Goal: Transaction & Acquisition: Purchase product/service

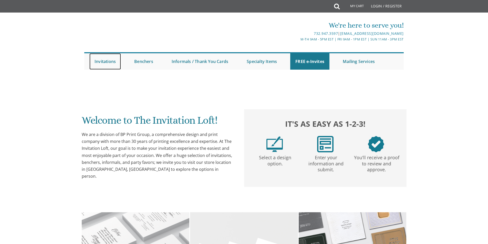
click at [108, 61] on link "Invitations" at bounding box center [105, 61] width 32 height 16
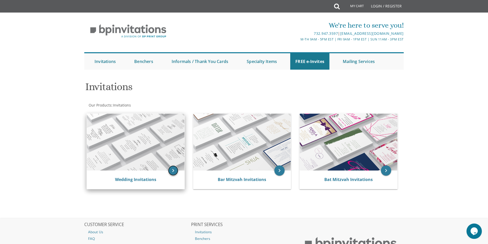
click at [173, 169] on icon "keyboard_arrow_right" at bounding box center [173, 171] width 10 height 10
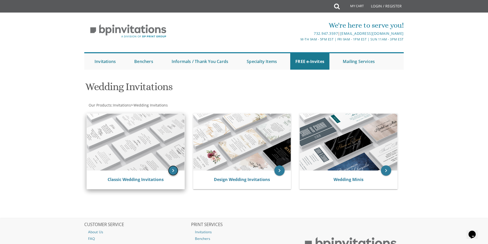
click at [174, 168] on icon "keyboard_arrow_right" at bounding box center [173, 171] width 10 height 10
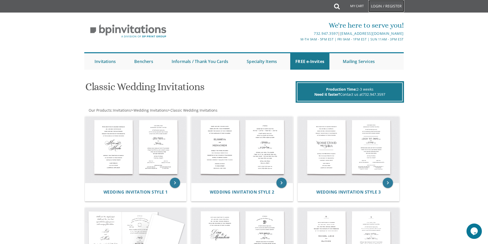
click at [377, 5] on link "Login / Register" at bounding box center [387, 6] width 36 height 12
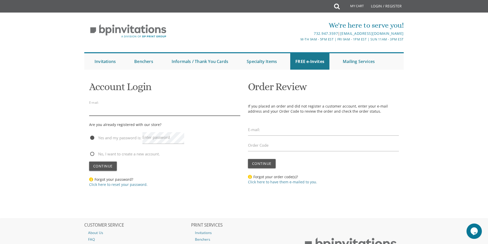
click at [169, 114] on input "email" at bounding box center [164, 110] width 151 height 12
type input "arkitektz8@gmail.com"
click at [94, 153] on span "No, I want to create a new account." at bounding box center [124, 154] width 71 height 6
click at [93, 153] on input "No, I want to create a new account." at bounding box center [90, 153] width 3 height 3
radio input "true"
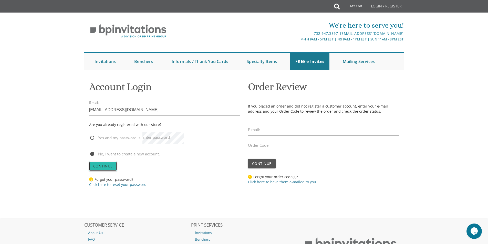
click at [106, 169] on button "Continue" at bounding box center [103, 166] width 28 height 9
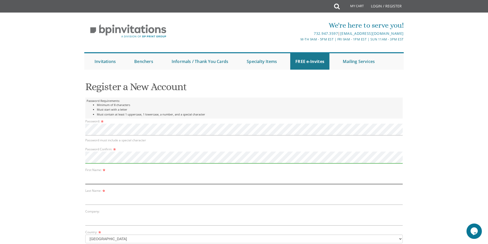
click at [112, 181] on input "text" at bounding box center [244, 179] width 318 height 12
type input "Rachel"
type input "Neuman"
type input "6120 benhurst rd"
type input "baltimore"
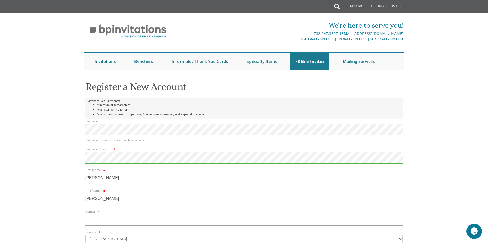
select select "MD"
type input "21209"
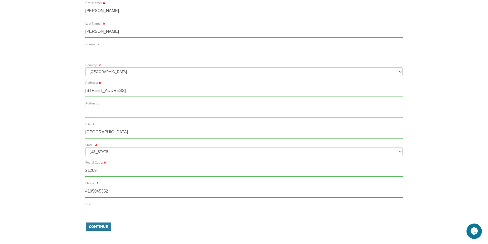
scroll to position [179, 0]
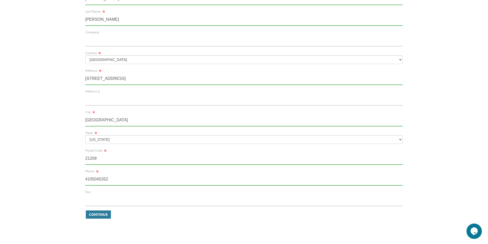
drag, startPoint x: 103, startPoint y: 179, endPoint x: 94, endPoint y: 179, distance: 9.0
click at [94, 179] on input "4105045352" at bounding box center [244, 180] width 318 height 12
type input "2"
type input "3104288253"
click at [99, 214] on span "Continue" at bounding box center [98, 214] width 19 height 5
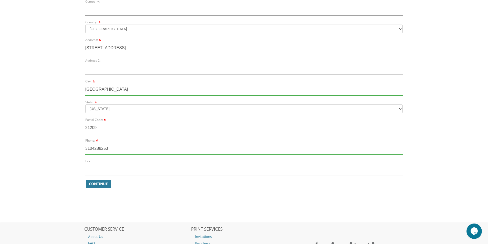
scroll to position [213, 0]
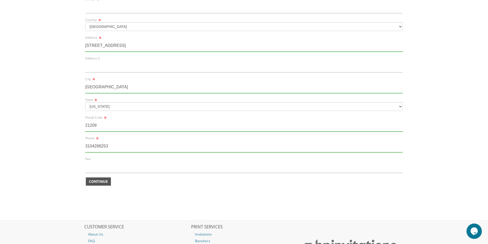
click at [103, 180] on span "Continue" at bounding box center [98, 181] width 19 height 5
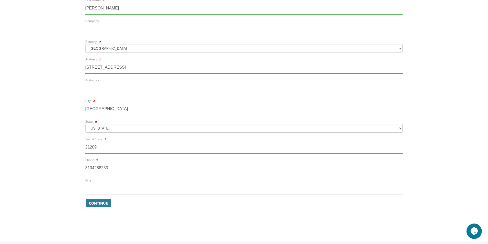
scroll to position [261, 0]
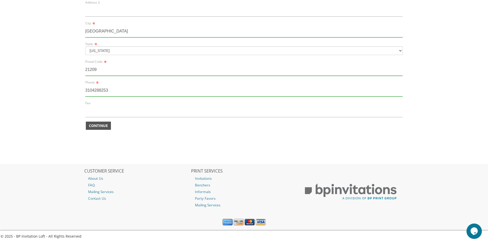
click at [101, 126] on span "Continue" at bounding box center [98, 125] width 19 height 5
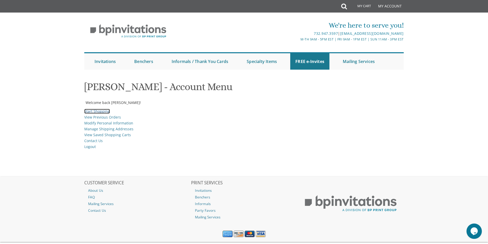
click at [104, 110] on link "Start Shopping" at bounding box center [97, 111] width 26 height 5
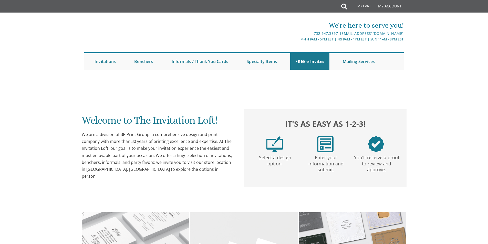
click at [147, 143] on div "We are a division of BP Print Group, a comprehensive design and print company w…" at bounding box center [158, 155] width 152 height 49
click at [149, 140] on div "We are a division of BP Print Group, a comprehensive design and print company w…" at bounding box center [158, 155] width 152 height 49
click at [178, 166] on div "We are a division of BP Print Group, a comprehensive design and print company w…" at bounding box center [158, 155] width 152 height 49
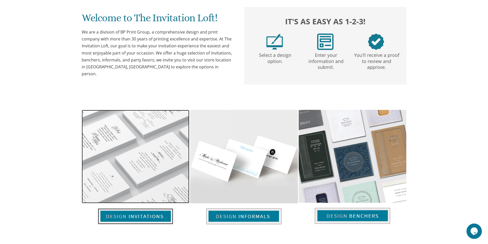
click at [136, 214] on img at bounding box center [135, 217] width 75 height 16
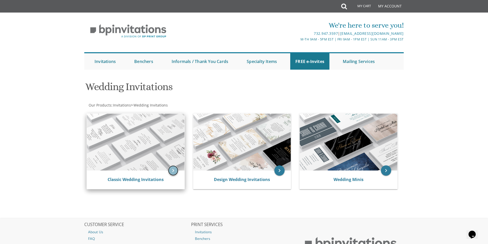
click at [176, 171] on icon "keyboard_arrow_right" at bounding box center [173, 171] width 10 height 10
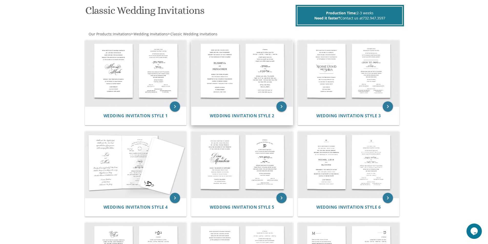
scroll to position [128, 0]
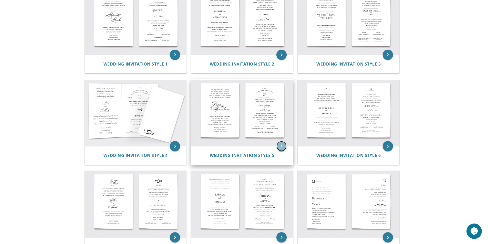
click at [281, 145] on icon "keyboard_arrow_right" at bounding box center [282, 146] width 10 height 10
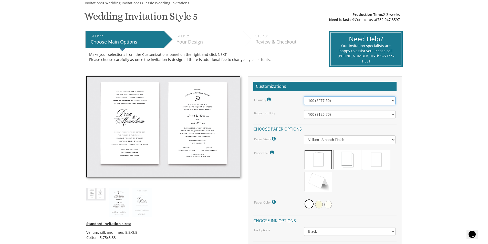
click at [350, 99] on select "100 ($277.50) 200 ($330.45) 300 ($380.65) 400 ($432.70) 500 ($482.10) 600 ($534…" at bounding box center [350, 100] width 92 height 9
select select "800"
click at [304, 96] on select "100 ($277.50) 200 ($330.45) 300 ($380.65) 400 ($432.70) 500 ($482.10) 600 ($534…" at bounding box center [350, 100] width 92 height 9
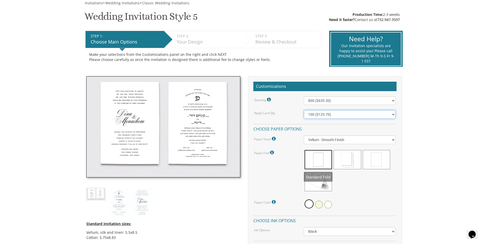
click at [323, 115] on select "100 ($125.70) 200 ($150.60) 300 ($177.95) 400 ($270.70) 500 ($225.30) 600 ($249…" at bounding box center [350, 114] width 92 height 9
select select "800"
click at [304, 110] on select "100 ($125.70) 200 ($150.60) 300 ($177.95) 400 ($270.70) 500 ($225.30) 600 ($249…" at bounding box center [350, 114] width 92 height 9
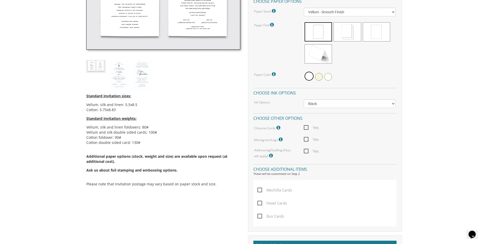
scroll to position [205, 0]
click at [307, 125] on span "Yes" at bounding box center [311, 127] width 15 height 6
click at [307, 125] on input "Yes" at bounding box center [305, 126] width 3 height 3
checkbox input "true"
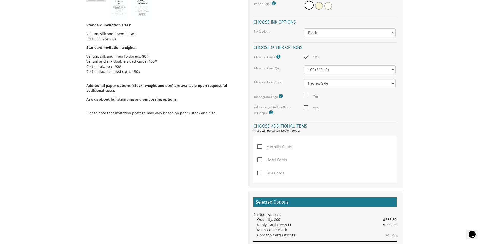
scroll to position [282, 0]
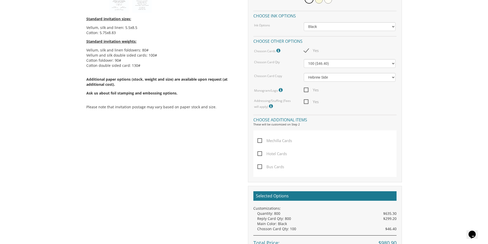
click at [260, 140] on span "Mechilla Cards" at bounding box center [275, 141] width 35 height 6
click at [260, 140] on input "Mechilla Cards" at bounding box center [259, 140] width 3 height 3
checkbox input "true"
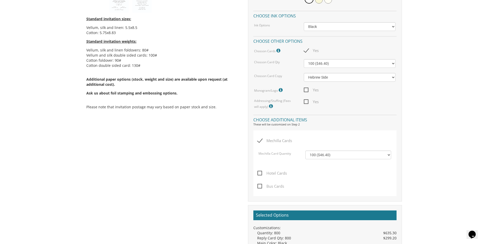
click at [259, 172] on span "Hotel Cards" at bounding box center [272, 173] width 29 height 6
click at [259, 172] on input "Hotel Cards" at bounding box center [259, 172] width 3 height 3
checkbox input "true"
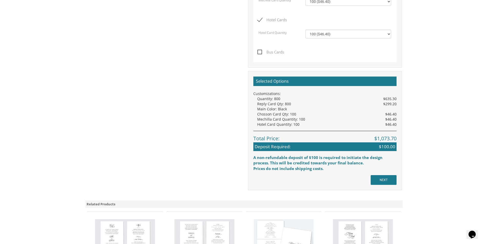
scroll to position [436, 0]
click at [386, 181] on input "NEXT" at bounding box center [384, 180] width 26 height 10
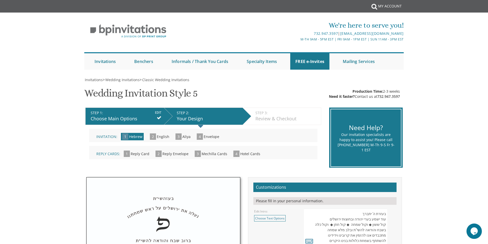
scroll to position [103, 0]
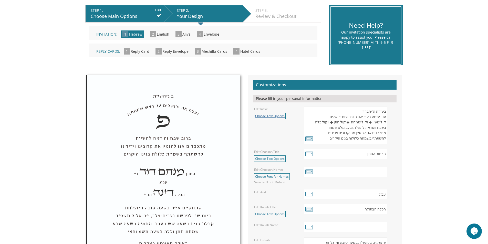
click at [271, 113] on link "Choose Text Options" at bounding box center [270, 116] width 32 height 6
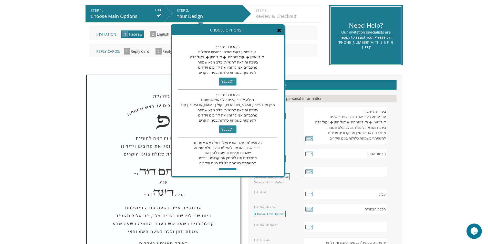
scroll to position [11, 0]
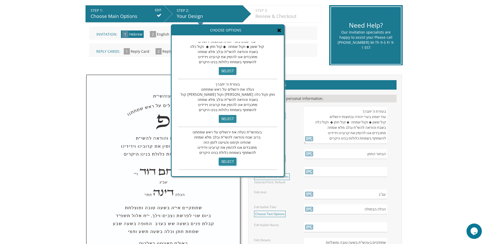
click at [219, 159] on input "select" at bounding box center [228, 162] width 18 height 8
type textarea "בעזהשי"ת נעלה את ירושלים על ראש שמחתנו ברוב שבח והודאה להשי"ת ובלב מלא שמחה שהח…"
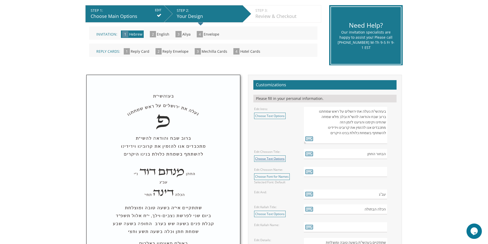
click at [261, 158] on link "Choose Text Options" at bounding box center [270, 159] width 32 height 6
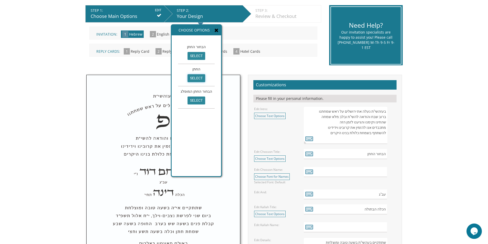
click at [195, 76] on input "select" at bounding box center [197, 78] width 18 height 8
type input "החתן"
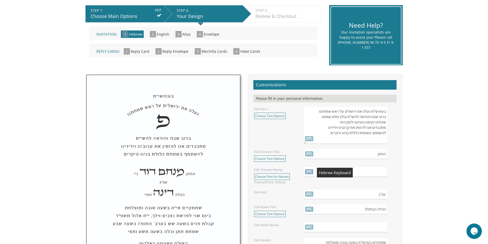
click at [310, 170] on icon at bounding box center [310, 171] width 8 height 7
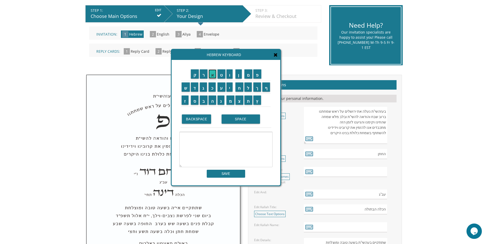
click at [214, 77] on input "א" at bounding box center [213, 73] width 8 height 9
click at [205, 76] on input "ר" at bounding box center [204, 73] width 8 height 9
click at [233, 91] on input "י" at bounding box center [230, 87] width 6 height 9
click at [214, 100] on input "ה" at bounding box center [213, 100] width 8 height 9
click at [242, 118] on input "SPACE" at bounding box center [241, 119] width 38 height 9
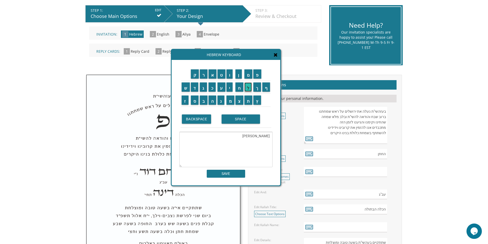
click at [249, 89] on input "ל" at bounding box center [249, 87] width 8 height 9
click at [230, 86] on input "י" at bounding box center [230, 87] width 6 height 9
click at [204, 101] on input "ב" at bounding box center [204, 100] width 8 height 9
type textarea "אריה ליב"
click at [222, 174] on input "SAVE" at bounding box center [226, 174] width 38 height 8
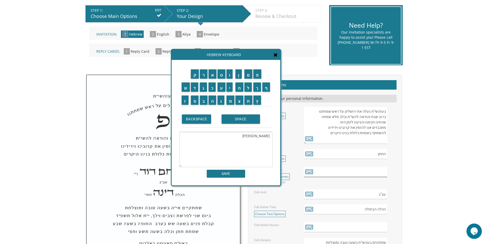
type input "אריה ליב"
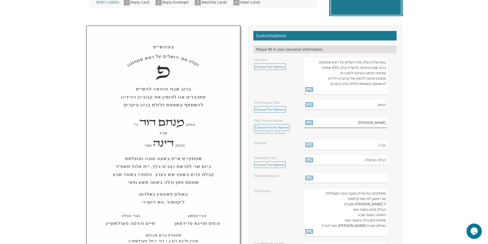
scroll to position [154, 0]
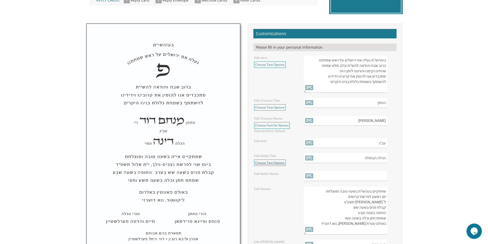
click at [268, 162] on link "Choose Text Options" at bounding box center [270, 163] width 32 height 6
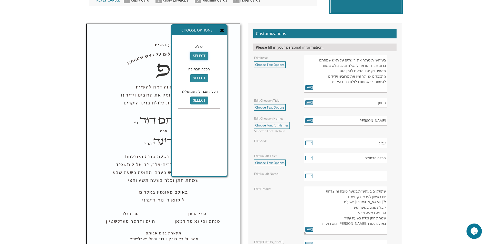
click at [195, 56] on input "select" at bounding box center [199, 56] width 18 height 8
type input "הכלה"
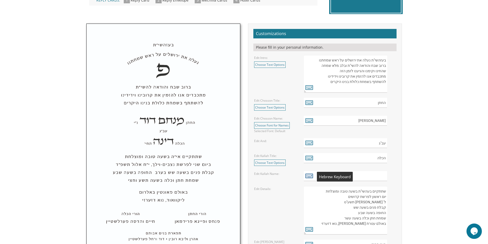
click at [308, 178] on icon at bounding box center [310, 175] width 8 height 7
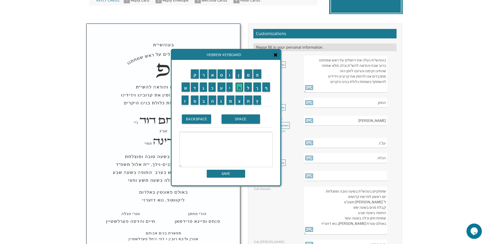
click at [241, 89] on input "ח" at bounding box center [240, 87] width 8 height 9
click at [219, 102] on input "נ" at bounding box center [221, 100] width 7 height 9
click at [212, 101] on input "ה" at bounding box center [213, 100] width 8 height 9
click at [232, 117] on input "SPACE" at bounding box center [241, 119] width 38 height 9
click at [240, 102] on input "צ" at bounding box center [240, 100] width 8 height 9
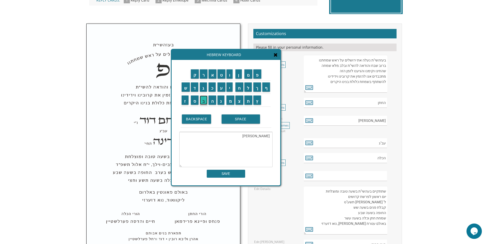
click at [204, 99] on input "ב" at bounding box center [204, 100] width 8 height 9
click at [230, 89] on input "י" at bounding box center [230, 87] width 6 height 9
click at [215, 101] on input "ה" at bounding box center [213, 100] width 8 height 9
type textarea "חנה צביה"
click at [237, 177] on input "SAVE" at bounding box center [226, 174] width 38 height 8
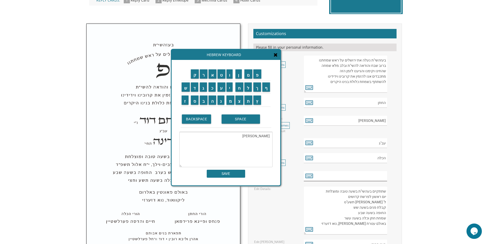
type input "חנה צביה"
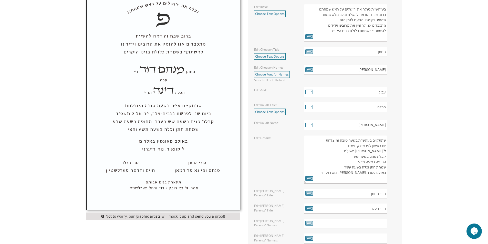
scroll to position [205, 0]
click at [361, 140] on textarea "שתתקיים בעהשי"ת בשעה טובה ומוצלחת יום ראשון לפרשת קדושים ל' ניסן תשע"ט קבלת פני…" at bounding box center [345, 159] width 83 height 48
type textarea "שתתקיים י"ת בשעה טובה ומוצלחת יום ראשון לפרשת קדושים ל' ניסן תשע"ט קבלת פנים בש…"
click at [311, 177] on icon at bounding box center [310, 178] width 8 height 7
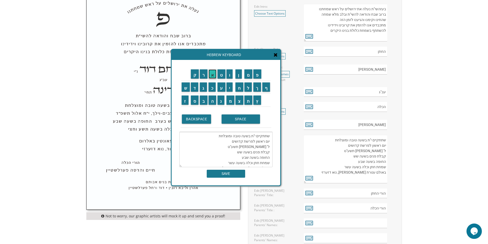
click at [213, 78] on input "א" at bounding box center [213, 73] width 8 height 9
click at [253, 137] on textarea "שתתקיים י"ת בשעה טובה ומוצלחת יום ראשון לפרשת קדושים ל' ניסן תשע"ט קבלת פנים בש…" at bounding box center [225, 149] width 93 height 35
click at [211, 72] on input "א" at bounding box center [213, 73] width 8 height 9
click at [247, 138] on textarea "שתתקיים אי"ת בשעה טובה ומוצלחת יום ראשון לפרשת קדושים ל' ניסן תשע"ט קבלת פנים ב…" at bounding box center [225, 149] width 93 height 35
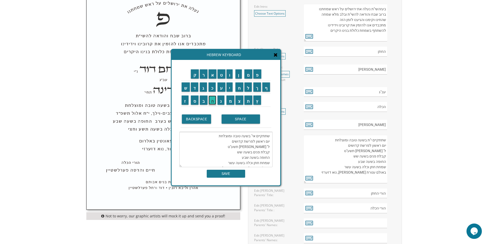
click at [212, 97] on input "ה" at bounding box center [213, 100] width 8 height 9
click at [256, 143] on textarea "שתתקיים אי"ה בשעה טובה ומוצלחת יום ראשון לפרשת קדושים ל' ניסן תשע"ט קבלת פנים ב…" at bounding box center [225, 149] width 93 height 35
click at [184, 89] on input "ש" at bounding box center [186, 87] width 8 height 9
click at [220, 102] on input "נ" at bounding box center [221, 100] width 7 height 9
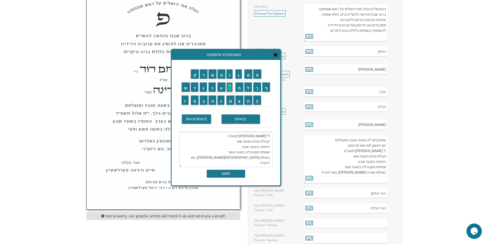
click at [229, 90] on input "י" at bounding box center [230, 87] width 6 height 9
click at [234, 143] on textarea "שתתקיים אי"ה בשעה טובה ומוצלחת יום שני לפרשת קדושים ל' ניסן תשע"ט קבלת פנים בשע…" at bounding box center [225, 149] width 93 height 35
click at [248, 87] on input "ל" at bounding box center [249, 87] width 8 height 9
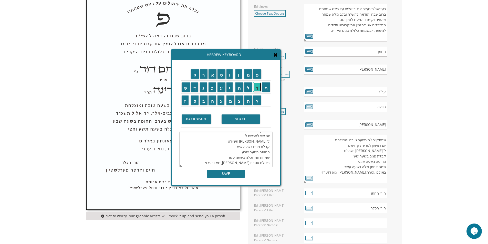
click at [257, 88] on input "ך" at bounding box center [258, 87] width 8 height 9
click at [250, 90] on input "ל" at bounding box center [249, 87] width 8 height 9
click at [256, 88] on input "ך" at bounding box center [258, 87] width 8 height 9
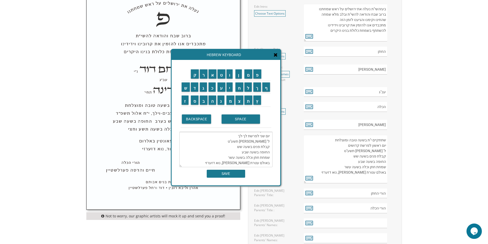
scroll to position [0, 0]
click at [240, 143] on textarea "שתתקיים אי"ה בשעה טובה ומוצלחת יום שני לפרשת לך-לך ל' ניסן תשע"ט קבלת פנים בשעה…" at bounding box center [225, 149] width 93 height 35
click at [269, 148] on textarea "שתתקיים אי"ה בשעה טובה ומוצלחת יום שני לפרשת לך לך ל' ניסן תשע"ט קבלת פנים בשעה…" at bounding box center [225, 149] width 93 height 35
click at [230, 75] on input "ו" at bounding box center [230, 73] width 6 height 9
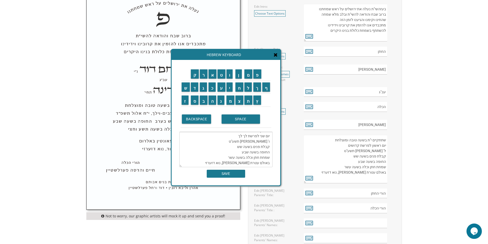
click at [261, 137] on textarea "שתתקיים אי"ה בשעה טובה ומוצלחת יום שני לפרשת לך לך ו' ניסן תשע"ט קבלת פנים בשעה…" at bounding box center [225, 149] width 93 height 35
click at [241, 89] on input "ח" at bounding box center [240, 87] width 8 height 9
click at [185, 88] on input "ש" at bounding box center [186, 87] width 8 height 9
click at [231, 76] on input "ו" at bounding box center [230, 73] width 6 height 9
click at [237, 76] on input "ן" at bounding box center [239, 73] width 6 height 9
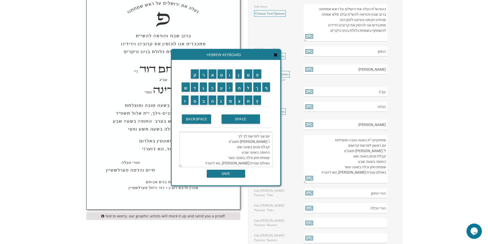
scroll to position [0, 0]
click at [236, 142] on textarea "שתתקיים אי"ה בשעה טובה ומוצלחת יום שני לפרשת לך לך ו' חשון תשע"ט קבלת פנים בשעה…" at bounding box center [225, 149] width 93 height 35
click at [211, 76] on input "א" at bounding box center [213, 73] width 8 height 9
click at [230, 75] on input "ו" at bounding box center [230, 73] width 6 height 9
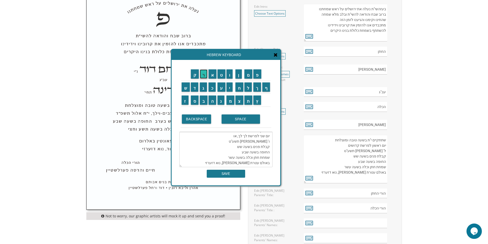
click at [204, 73] on input "ר" at bounding box center [204, 73] width 8 height 9
click at [238, 117] on input "SPACE" at bounding box center [241, 119] width 38 height 9
click at [246, 88] on input "ל" at bounding box center [249, 87] width 8 height 9
click at [210, 142] on textarea "שתתקיים אי"ה בשעה טובה ומוצלחת יום שני לפרשת לך לך, אור לו' חשון תשע"ט קבלת פני…" at bounding box center [225, 149] width 93 height 35
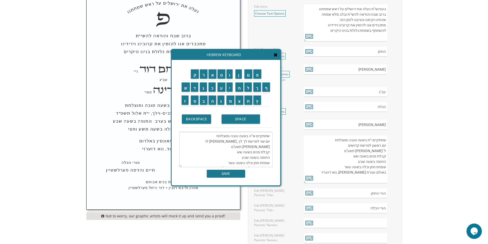
click at [204, 141] on textarea "שתתקיים אי"ה בשעה טובה ומוצלחת יום שני לפרשת לך לך, אור לו' חשון תשע"ט קבלת פני…" at bounding box center [225, 149] width 93 height 35
click at [213, 100] on input "ה" at bounding box center [213, 100] width 8 height 9
click at [231, 76] on input "ו" at bounding box center [230, 73] width 6 height 9
click at [256, 75] on input "פ" at bounding box center [258, 73] width 8 height 9
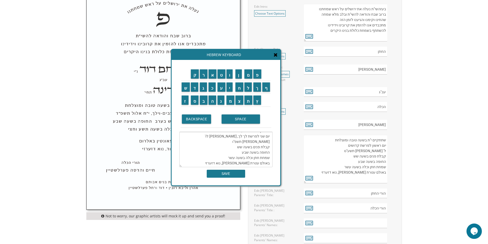
scroll to position [5, 0]
click at [249, 158] on textarea "שתתקיים אי"ה בשעה טובה ומוצלחת יום שני לפרשת לך לך, אור לו' חשון תשפ"ו קבלת פני…" at bounding box center [225, 149] width 93 height 35
click at [243, 158] on textarea "שתתקיים אי"ה בשעה טובה ומוצלחת יום שני לפרשת לך לך, אור לו' חשון תשפ"ו קבלת פני…" at bounding box center [225, 149] width 93 height 35
click at [220, 90] on input "ע" at bounding box center [222, 87] width 8 height 9
click at [251, 90] on input "ל" at bounding box center [249, 87] width 8 height 9
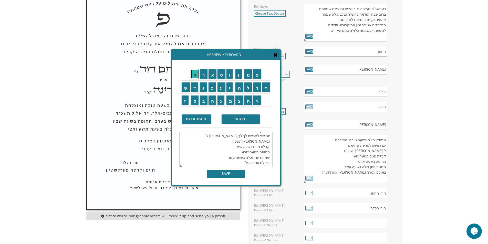
click at [193, 73] on input "ק" at bounding box center [195, 73] width 8 height 9
click at [215, 78] on input "א" at bounding box center [213, 73] width 8 height 9
click at [212, 77] on input "א" at bounding box center [213, 73] width 8 height 9
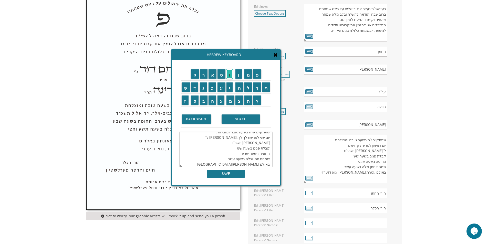
click at [228, 74] on input "ו" at bounding box center [230, 73] width 6 height 9
click at [229, 88] on input "י" at bounding box center [230, 87] width 6 height 9
click at [220, 100] on input "נ" at bounding box center [221, 100] width 7 height 9
click at [202, 88] on input "ג" at bounding box center [203, 87] width 7 height 9
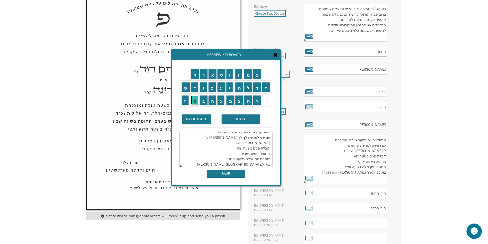
click at [193, 101] on input "ס" at bounding box center [195, 100] width 8 height 9
click at [229, 117] on input "SPACE" at bounding box center [241, 119] width 38 height 9
click at [231, 103] on input "מ" at bounding box center [231, 100] width 8 height 9
click at [230, 90] on input "י" at bounding box center [230, 87] width 6 height 9
click at [247, 89] on input "ל" at bounding box center [249, 87] width 8 height 9
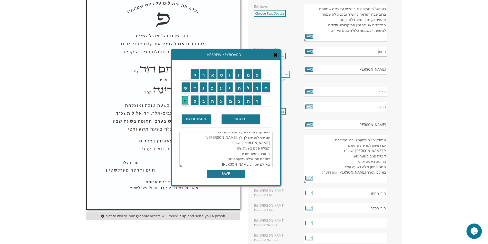
click at [186, 103] on input "ז" at bounding box center [185, 100] width 7 height 9
click at [231, 102] on input "מ" at bounding box center [231, 100] width 8 height 9
click at [202, 76] on input "ר" at bounding box center [204, 73] width 8 height 9
click at [229, 84] on input "י" at bounding box center [230, 87] width 6 height 9
click at [248, 84] on input "ל" at bounding box center [249, 87] width 8 height 9
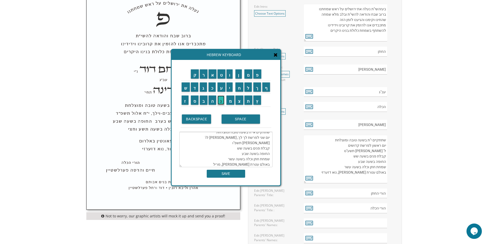
click at [218, 98] on input "נ" at bounding box center [221, 100] width 7 height 9
click at [196, 89] on input "ד" at bounding box center [195, 87] width 8 height 9
type textarea "שתתקיים אי"ה בשעה טובה ומוצלחת יום שני לפרשת לך לך, אור לו' חשון תשפ"ו קבלת פני…"
click at [235, 174] on input "SAVE" at bounding box center [226, 174] width 38 height 8
type textarea "שתתקיים אי"ה בשעה טובה ומוצלחת יום שני לפרשת לך לך, אור לו' חשון תשפ"ו קבלת פני…"
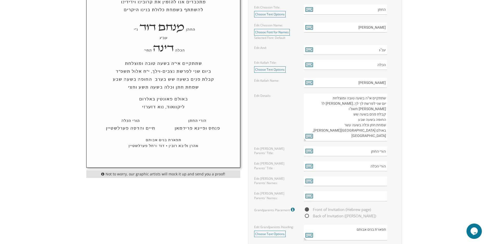
scroll to position [256, 0]
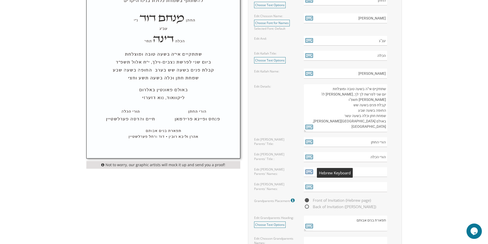
click at [311, 172] on icon at bounding box center [310, 171] width 8 height 7
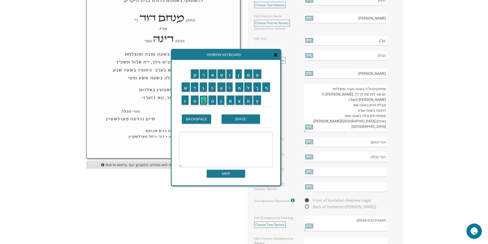
click at [200, 100] on input "ב" at bounding box center [204, 100] width 8 height 9
click at [203, 77] on input "ר" at bounding box center [204, 73] width 8 height 9
click at [228, 76] on input "ו" at bounding box center [230, 73] width 6 height 9
click at [256, 87] on input "ך" at bounding box center [258, 87] width 8 height 9
click at [243, 120] on input "SPACE" at bounding box center [241, 119] width 38 height 9
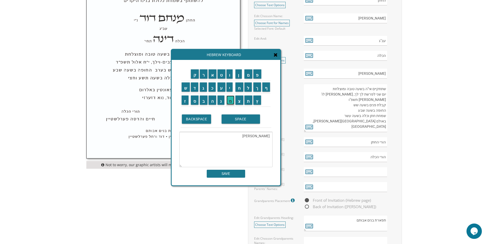
click at [229, 103] on input "מ" at bounding box center [231, 100] width 8 height 9
click at [203, 74] on input "ר" at bounding box center [204, 73] width 8 height 9
click at [191, 89] on input "ד" at bounding box center [195, 87] width 8 height 9
click at [214, 91] on input "כ" at bounding box center [212, 87] width 7 height 9
click at [229, 89] on input "י" at bounding box center [230, 87] width 6 height 9
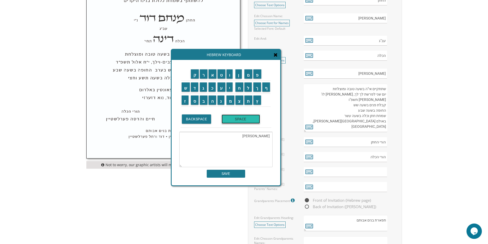
click at [242, 117] on input "SPACE" at bounding box center [241, 119] width 38 height 9
click at [229, 74] on input "ו" at bounding box center [230, 73] width 6 height 9
click at [195, 101] on input "ס" at bounding box center [195, 100] width 8 height 9
click at [213, 75] on input "א" at bounding box center [213, 73] width 8 height 9
click at [186, 88] on input "ש" at bounding box center [186, 87] width 8 height 9
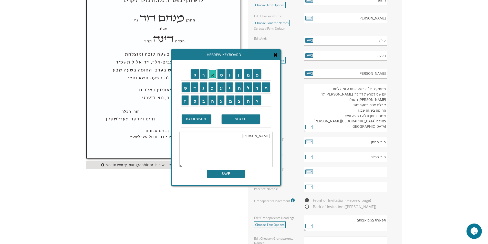
click at [212, 78] on input "א" at bounding box center [213, 73] width 8 height 9
click at [230, 119] on input "SPACE" at bounding box center [241, 119] width 38 height 9
click at [203, 86] on input "ג" at bounding box center [203, 87] width 7 height 9
click at [257, 77] on input "פ" at bounding box center [258, 73] width 8 height 9
click at [238, 76] on input "ן" at bounding box center [239, 73] width 6 height 9
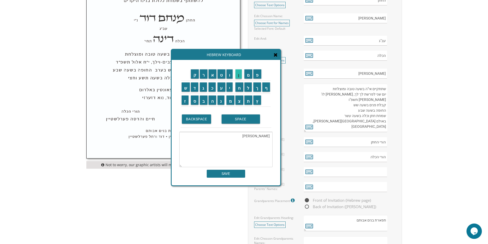
type textarea "ברוך מרדכי וסאשא גפן"
click at [224, 174] on input "SAVE" at bounding box center [226, 174] width 38 height 8
type input "ברוך מרדכי וסאשא גפן"
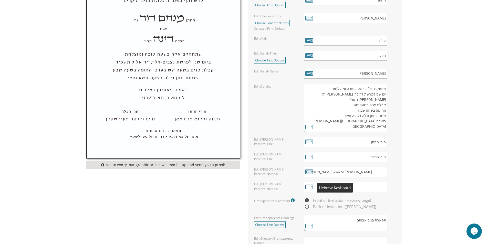
click at [307, 184] on icon at bounding box center [310, 186] width 8 height 7
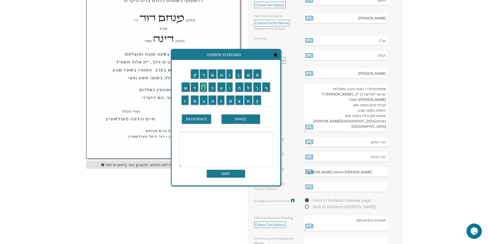
click at [205, 89] on input "ג" at bounding box center [203, 87] width 7 height 9
click at [249, 86] on input "ל" at bounding box center [249, 87] width 8 height 9
click at [221, 88] on input "ע" at bounding box center [222, 87] width 8 height 9
click at [191, 86] on input "ד" at bounding box center [195, 87] width 8 height 9
click at [231, 119] on input "SPACE" at bounding box center [241, 119] width 38 height 9
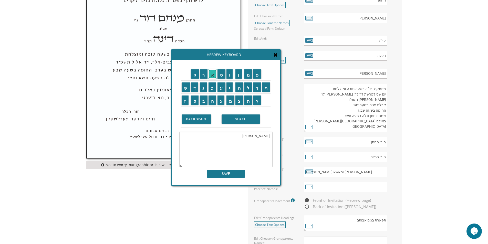
click at [212, 76] on input "א" at bounding box center [213, 73] width 8 height 9
click at [248, 89] on input "ל" at bounding box center [249, 87] width 8 height 9
click at [210, 90] on input "כ" at bounding box center [212, 87] width 7 height 9
click at [196, 98] on input "ס" at bounding box center [195, 100] width 8 height 9
click at [222, 99] on input "נ" at bounding box center [221, 100] width 7 height 9
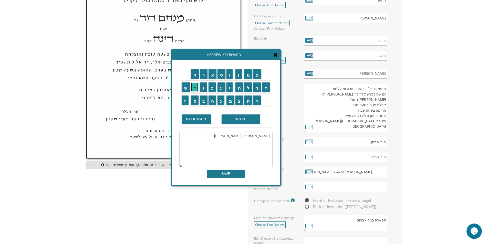
click at [195, 89] on input "ד" at bounding box center [195, 87] width 8 height 9
click at [205, 78] on input "ר" at bounding box center [204, 73] width 8 height 9
click at [239, 119] on input "SPACE" at bounding box center [241, 119] width 38 height 9
click at [230, 76] on input "ו" at bounding box center [230, 73] width 6 height 9
click at [204, 75] on input "ר" at bounding box center [204, 73] width 8 height 9
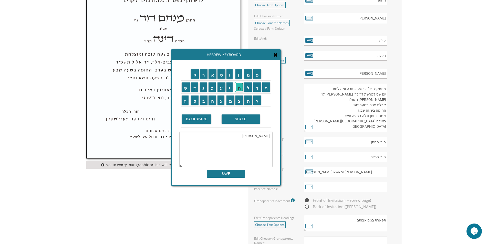
click at [239, 89] on input "ח" at bounding box center [240, 87] width 8 height 9
click at [247, 87] on input "ל" at bounding box center [249, 87] width 8 height 9
click at [241, 118] on input "SPACE" at bounding box center [241, 119] width 38 height 9
click at [249, 90] on input "ל" at bounding box center [249, 87] width 8 height 9
click at [211, 76] on input "א" at bounding box center [213, 73] width 8 height 9
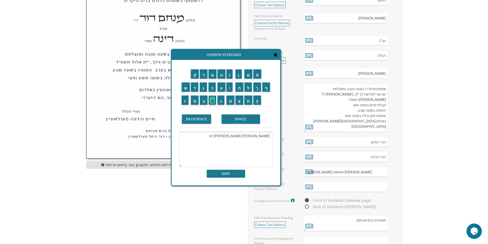
click at [212, 98] on input "ה" at bounding box center [213, 100] width 8 height 9
click at [233, 119] on input "SPACE" at bounding box center [241, 119] width 38 height 9
click at [220, 99] on input "נ" at bounding box center [221, 100] width 7 height 9
click at [230, 76] on input "ו" at bounding box center [230, 73] width 6 height 9
click at [231, 86] on input "י" at bounding box center [230, 87] width 6 height 9
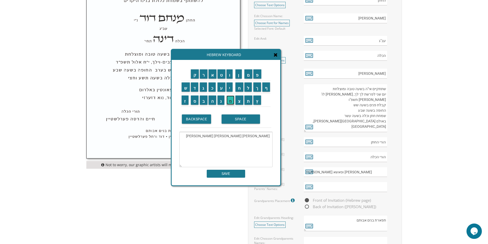
click at [231, 97] on input "מ" at bounding box center [231, 100] width 8 height 9
click at [239, 75] on input "ן" at bounding box center [239, 73] width 6 height 9
type textarea "גלעד אלכסנדר ורחל לאה נוימן"
click at [227, 171] on input "SAVE" at bounding box center [226, 174] width 38 height 8
type input "גלעד אלכסנדר ורחל לאה נוימן"
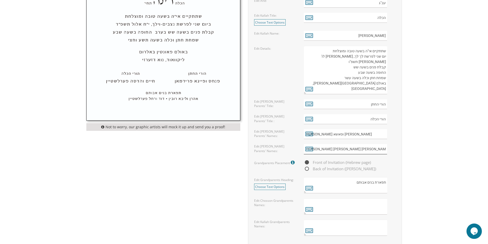
scroll to position [308, 0]
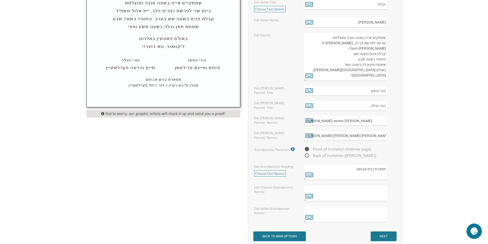
click at [307, 155] on span "Back of Invitation (Aliya page)" at bounding box center [340, 156] width 72 height 6
click at [307, 155] on input "Back of Invitation (Aliya page)" at bounding box center [305, 155] width 3 height 3
radio input "true"
click at [308, 149] on span "Front of Invitation (Hebrew page)" at bounding box center [337, 149] width 67 height 6
click at [307, 149] on input "Front of Invitation (Hebrew page)" at bounding box center [305, 149] width 3 height 3
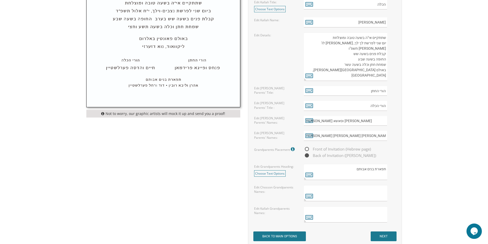
radio input "true"
click at [308, 194] on icon at bounding box center [310, 196] width 8 height 7
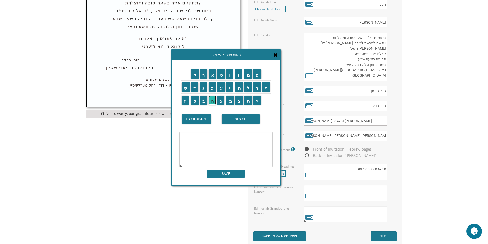
click at [213, 102] on input "ה" at bounding box center [213, 100] width 8 height 9
click at [206, 75] on input "ר" at bounding box center [204, 73] width 8 height 9
click at [205, 98] on input "ב" at bounding box center [204, 100] width 8 height 9
click at [236, 119] on input "SPACE" at bounding box center [241, 119] width 38 height 9
click at [231, 101] on input "מ" at bounding box center [231, 100] width 8 height 9
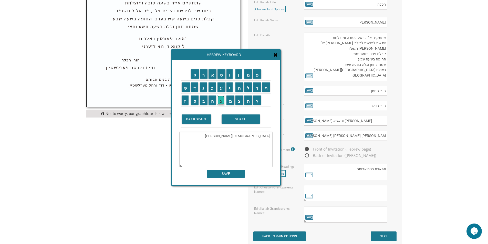
click at [220, 102] on input "נ" at bounding box center [221, 100] width 7 height 9
click at [238, 89] on input "ח" at bounding box center [240, 87] width 8 height 9
click at [249, 72] on input "ם" at bounding box center [249, 73] width 8 height 9
click at [235, 117] on input "SPACE" at bounding box center [241, 119] width 38 height 9
click at [231, 100] on input "מ" at bounding box center [231, 100] width 8 height 9
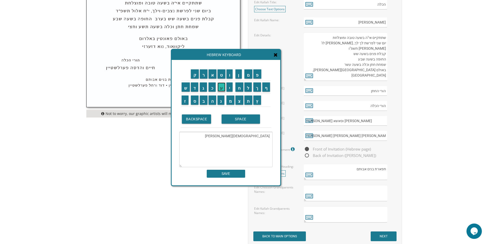
click at [223, 90] on input "ע" at bounding box center [222, 87] width 8 height 9
click at [222, 100] on input "נ" at bounding box center [221, 100] width 7 height 9
click at [194, 88] on input "ד" at bounding box center [195, 87] width 8 height 9
click at [249, 88] on input "ל" at bounding box center [249, 87] width 8 height 9
click at [239, 121] on input "SPACE" at bounding box center [241, 119] width 38 height 9
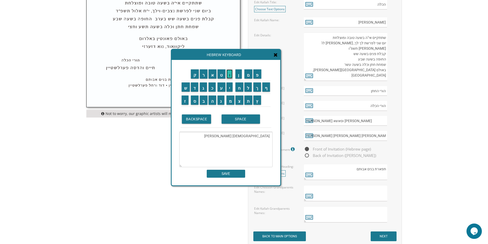
click at [230, 74] on input "ו" at bounding box center [230, 73] width 6 height 9
click at [205, 77] on input "ר" at bounding box center [204, 73] width 8 height 9
click at [239, 90] on input "ח" at bounding box center [240, 87] width 8 height 9
click at [248, 89] on input "ל" at bounding box center [249, 87] width 8 height 9
click at [239, 118] on input "SPACE" at bounding box center [241, 119] width 38 height 9
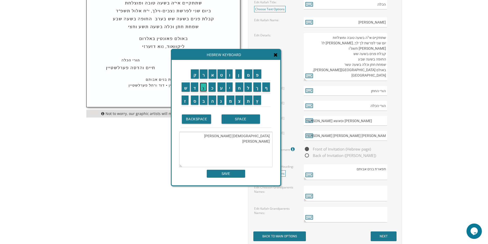
click at [203, 88] on input "ג" at bounding box center [203, 87] width 7 height 9
click at [259, 76] on input "פ" at bounding box center [258, 73] width 8 height 9
click at [237, 76] on input "ן" at bounding box center [239, 73] width 6 height 9
click at [212, 102] on input "ה" at bounding box center [213, 100] width 8 height 9
click at [206, 75] on input "ר" at bounding box center [204, 73] width 8 height 9
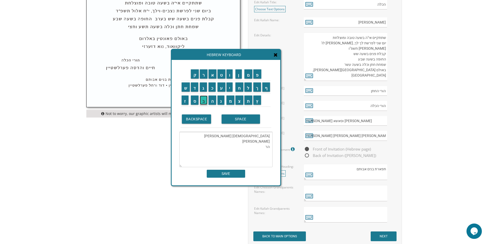
click at [203, 104] on input "ב" at bounding box center [204, 100] width 8 height 9
click at [236, 120] on input "SPACE" at bounding box center [241, 119] width 38 height 9
click at [214, 77] on input "א" at bounding box center [213, 73] width 8 height 9
click at [203, 102] on input "ב" at bounding box center [204, 100] width 8 height 9
click at [202, 74] on input "ר" at bounding box center [204, 73] width 8 height 9
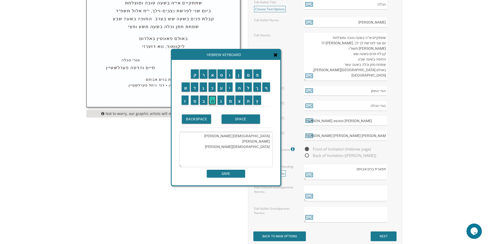
click at [213, 101] on input "ה" at bounding box center [213, 100] width 8 height 9
click at [250, 72] on input "ם" at bounding box center [249, 73] width 8 height 9
click at [238, 118] on input "SPACE" at bounding box center [241, 119] width 38 height 9
click at [232, 74] on input "ו" at bounding box center [230, 73] width 6 height 9
click at [186, 88] on input "ש" at bounding box center [186, 87] width 8 height 9
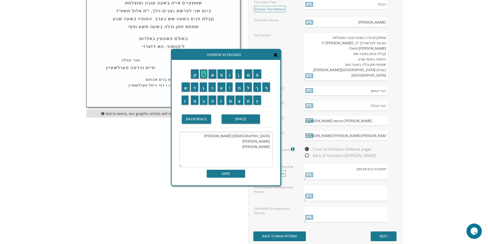
click at [205, 78] on input "ר" at bounding box center [204, 73] width 8 height 9
click at [215, 99] on input "ה" at bounding box center [213, 100] width 8 height 9
click at [240, 118] on input "SPACE" at bounding box center [241, 119] width 38 height 9
click at [192, 88] on input "ד" at bounding box center [195, 87] width 8 height 9
click at [212, 75] on input "א" at bounding box center [213, 73] width 8 height 9
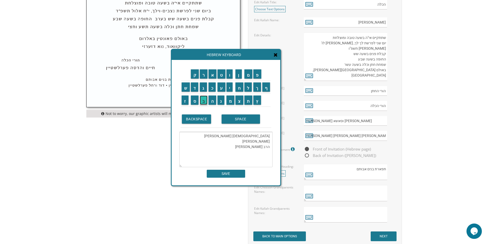
click at [203, 99] on input "ב" at bounding box center [204, 100] width 8 height 9
click at [212, 74] on input "א" at bounding box center [213, 73] width 8 height 9
click at [239, 117] on input "SPACE" at bounding box center [241, 119] width 38 height 9
click at [257, 78] on input "פ" at bounding box center [258, 73] width 8 height 9
click at [229, 72] on input "ו" at bounding box center [230, 73] width 6 height 9
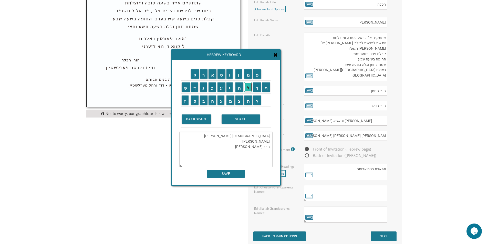
click at [249, 88] on input "ל" at bounding box center [249, 87] width 8 height 9
click at [196, 74] on input "ק" at bounding box center [195, 73] width 8 height 9
click at [212, 105] on td "ה" at bounding box center [212, 100] width 9 height 13
click at [212, 100] on input "ה" at bounding box center [213, 100] width 8 height 9
click at [202, 75] on input "ר" at bounding box center [204, 73] width 8 height 9
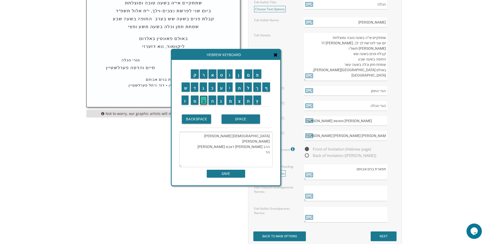
click at [202, 101] on input "ב" at bounding box center [204, 100] width 8 height 9
click at [222, 100] on input "נ" at bounding box center [221, 100] width 7 height 9
click at [229, 89] on input "י" at bounding box center [230, 87] width 6 height 9
click at [246, 100] on input "ת" at bounding box center [249, 100] width 8 height 9
click at [237, 116] on input "SPACE" at bounding box center [241, 119] width 38 height 9
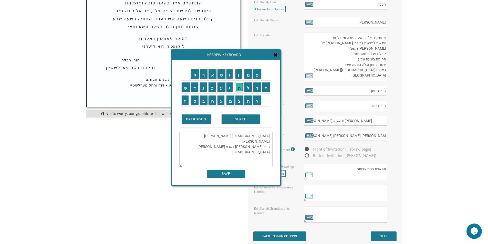
click at [239, 91] on input "ח" at bounding box center [240, 87] width 8 height 9
click at [231, 88] on input "י" at bounding box center [230, 87] width 6 height 9
click at [212, 101] on input "ה" at bounding box center [213, 100] width 8 height 9
click at [236, 120] on input "SPACE" at bounding box center [241, 119] width 38 height 9
click at [249, 87] on input "ל" at bounding box center [249, 87] width 8 height 9
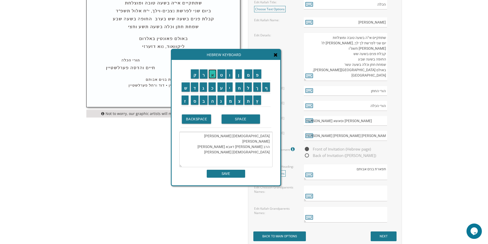
click at [212, 75] on input "א" at bounding box center [213, 73] width 8 height 9
click at [211, 99] on input "ה" at bounding box center [213, 100] width 8 height 9
click at [237, 120] on input "SPACE" at bounding box center [241, 119] width 38 height 9
click at [186, 84] on input "ש" at bounding box center [186, 87] width 8 height 9
click at [229, 102] on input "מ" at bounding box center [231, 100] width 8 height 9
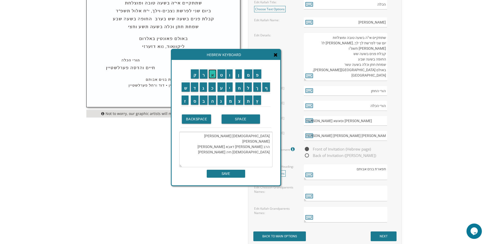
click at [213, 75] on input "א" at bounding box center [213, 73] width 8 height 9
click at [248, 90] on input "ל" at bounding box center [249, 87] width 8 height 9
drag, startPoint x: 269, startPoint y: 148, endPoint x: 260, endPoint y: 150, distance: 9.9
click at [260, 150] on textarea "הרב מנחם מענדל ורחל גפן הרב אברהם ושרה דאבא פולק הרבנית חיה לאה שמאל" at bounding box center [225, 149] width 93 height 35
click at [260, 149] on textarea "הרב מנחם מענדל ורחל גפן הרב אברהם ושרה דאבא פולק הרבנית חיה לאה שמאל" at bounding box center [225, 149] width 93 height 35
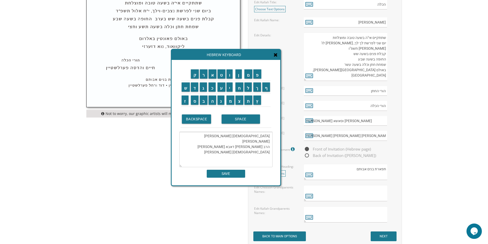
click at [259, 147] on textarea "הרב מנחם מענדל ורחל גפן הרב אברהם ושרה דאבא פולק הרבנית חיה לאה שמאל" at bounding box center [225, 149] width 93 height 35
drag, startPoint x: 258, startPoint y: 147, endPoint x: 270, endPoint y: 147, distance: 12.1
click at [270, 147] on textarea "הרב מנחם מענדל ורחל גפן הרב אברהם ושרה דאבא פולק הרבנית חיה לאה שמאל" at bounding box center [225, 149] width 93 height 35
click at [265, 154] on textarea "הרב מנחם מענדל ורחל גפן הרב אברהם ושרה דאבא פולק הרבנית חיה לאה שמאל" at bounding box center [225, 149] width 93 height 35
paste textarea "הרבנית"
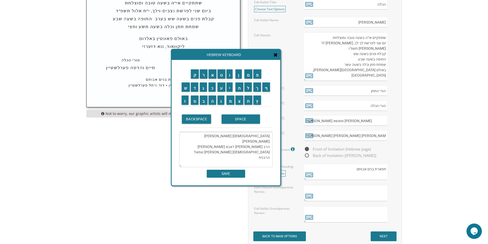
paste textarea "הרבנית"
click at [203, 74] on input "ר" at bounding box center [204, 73] width 8 height 9
click at [239, 88] on input "ח" at bounding box center [240, 87] width 8 height 9
click at [247, 89] on input "ל" at bounding box center [249, 87] width 8 height 9
click at [236, 121] on input "SPACE" at bounding box center [241, 119] width 38 height 9
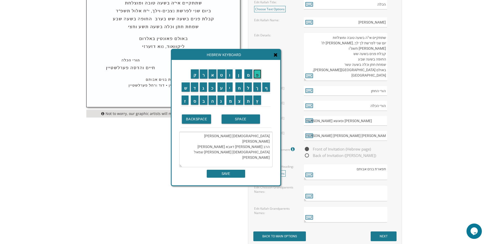
click at [257, 77] on input "פ" at bounding box center [258, 73] width 8 height 9
click at [211, 74] on input "א" at bounding box center [213, 73] width 8 height 9
click at [247, 88] on input "ל" at bounding box center [249, 87] width 8 height 9
click at [212, 77] on input "א" at bounding box center [213, 73] width 8 height 9
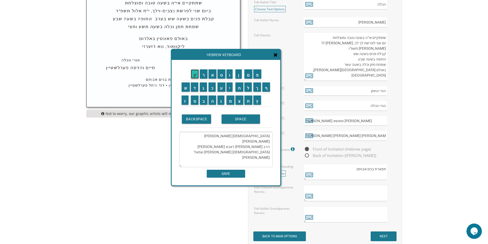
click at [196, 76] on input "ק" at bounding box center [195, 73] width 8 height 9
type textarea "הרב מנחם מענדל ורחל גפן הרב אברהם ושרה דאבא פולק הרבנית חיה לאה שמאל הרבנית רחל…"
click at [226, 174] on input "SAVE" at bounding box center [226, 174] width 38 height 8
type textarea "הרב מנחם מענדל ורחל גפן הרב אברהם ושרה דאבא פולק הרבנית חיה לאה שמאל הרבנית רחל…"
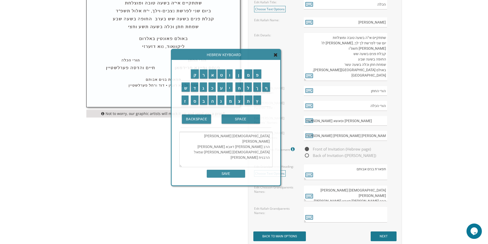
scroll to position [11, 0]
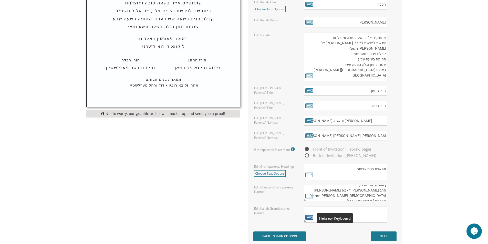
click at [307, 216] on icon at bounding box center [310, 217] width 8 height 7
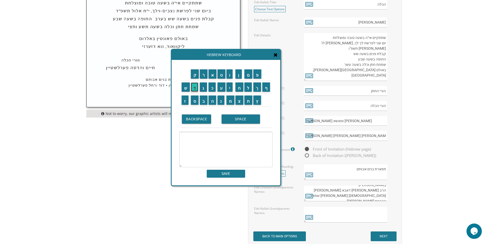
click at [194, 88] on input "ד" at bounding box center [195, 87] width 8 height 9
click at [204, 76] on input "ר" at bounding box center [204, 73] width 8 height 9
click at [245, 119] on input "SPACE" at bounding box center [241, 119] width 38 height 9
click at [187, 88] on input "ש" at bounding box center [186, 87] width 8 height 9
click at [245, 88] on input "ל" at bounding box center [249, 87] width 8 height 9
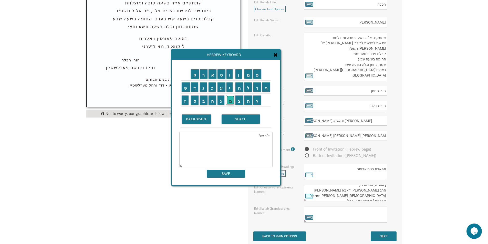
click at [229, 102] on input "מ" at bounding box center [231, 100] width 8 height 9
click at [214, 98] on input "ה" at bounding box center [213, 100] width 8 height 9
click at [234, 118] on input "SPACE" at bounding box center [241, 119] width 38 height 9
click at [228, 76] on input "ו" at bounding box center [230, 73] width 6 height 9
click at [197, 88] on input "ד" at bounding box center [195, 87] width 8 height 9
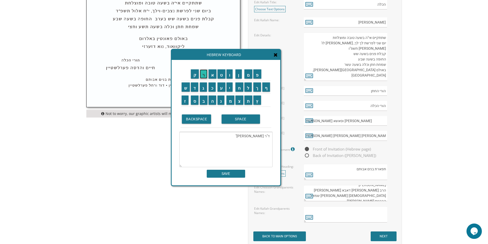
click at [205, 77] on input "ר" at bounding box center [204, 73] width 8 height 9
click at [252, 122] on input "SPACE" at bounding box center [241, 119] width 38 height 9
click at [230, 87] on input "י" at bounding box center [230, 87] width 6 height 9
click at [222, 87] on input "ע" at bounding box center [222, 87] width 8 height 9
click at [248, 87] on input "ל" at bounding box center [249, 87] width 8 height 9
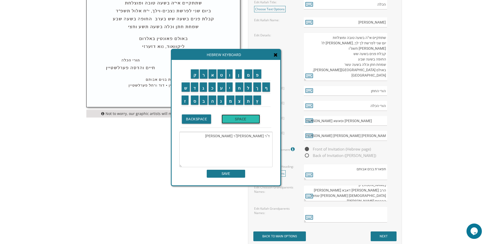
click at [250, 119] on input "SPACE" at bounding box center [241, 119] width 38 height 9
click at [223, 102] on input "נ" at bounding box center [221, 100] width 7 height 9
click at [230, 77] on input "ו" at bounding box center [230, 73] width 6 height 9
click at [231, 86] on input "י" at bounding box center [230, 87] width 6 height 9
click at [233, 103] on input "מ" at bounding box center [231, 100] width 8 height 9
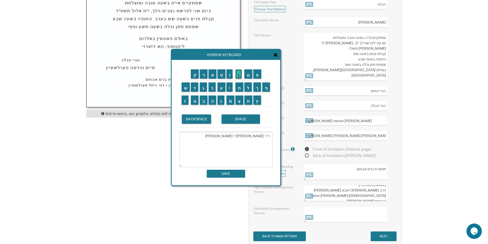
click at [241, 75] on input "ן" at bounding box center [239, 73] width 6 height 9
click at [210, 102] on input "ה" at bounding box center [213, 100] width 8 height 9
click at [202, 74] on input "ר" at bounding box center [204, 73] width 8 height 9
click at [202, 102] on input "ב" at bounding box center [204, 100] width 8 height 9
click at [230, 116] on input "SPACE" at bounding box center [241, 119] width 38 height 9
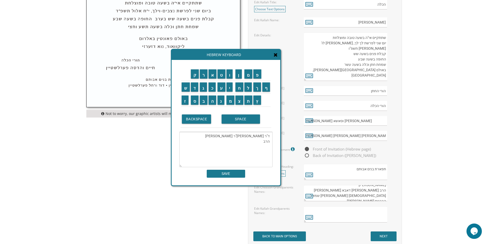
click at [230, 105] on td "מ" at bounding box center [230, 100] width 9 height 13
click at [261, 141] on textarea "ד"ר שלמה וד"ר יעל נוימן הרב" at bounding box center [225, 149] width 93 height 35
click at [230, 103] on input "מ" at bounding box center [231, 100] width 8 height 9
click at [188, 90] on input "ש" at bounding box center [186, 87] width 8 height 9
click at [213, 99] on input "ה" at bounding box center [213, 100] width 8 height 9
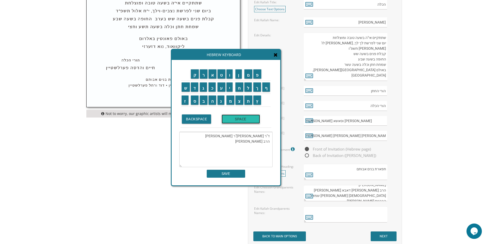
click at [239, 118] on input "SPACE" at bounding box center [241, 119] width 38 height 9
click at [239, 91] on input "ח" at bounding box center [240, 87] width 8 height 9
click at [231, 87] on input "י" at bounding box center [230, 87] width 6 height 9
click at [249, 76] on input "ם" at bounding box center [249, 73] width 8 height 9
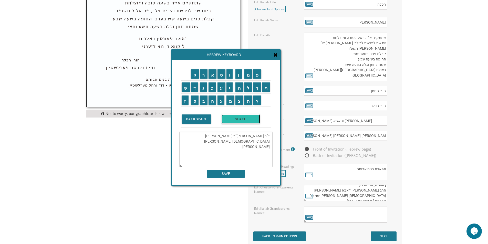
click at [241, 117] on input "SPACE" at bounding box center [241, 119] width 38 height 9
click at [220, 88] on input "ע" at bounding box center [222, 87] width 8 height 9
click at [212, 96] on input "ה" at bounding box center [213, 100] width 8 height 9
click at [231, 75] on input "ו" at bounding box center [230, 73] width 6 height 9
click at [239, 90] on input "ח" at bounding box center [240, 87] width 8 height 9
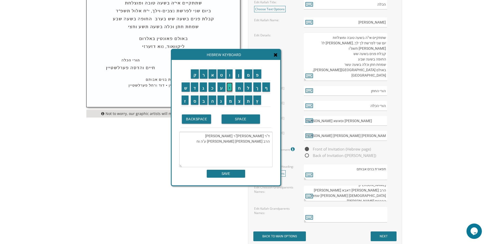
click at [229, 90] on input "י" at bounding box center [230, 87] width 6 height 9
click at [212, 103] on input "ה" at bounding box center [213, 100] width 8 height 9
click at [239, 117] on input "SPACE" at bounding box center [241, 119] width 38 height 9
click at [237, 102] on input "צ" at bounding box center [240, 100] width 8 height 9
click at [202, 103] on input "ב" at bounding box center [204, 100] width 8 height 9
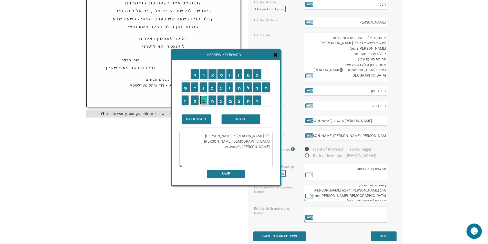
click at [202, 103] on input "ב" at bounding box center [204, 100] width 8 height 9
click at [230, 89] on input "י" at bounding box center [230, 87] width 6 height 9
click at [193, 78] on input "ק" at bounding box center [195, 73] width 8 height 9
type textarea "ד"ר שלמה וד"ר יעל נוימן הרב משה חיים ע"ה וחיה צביק"
click at [225, 173] on input "SAVE" at bounding box center [226, 174] width 38 height 8
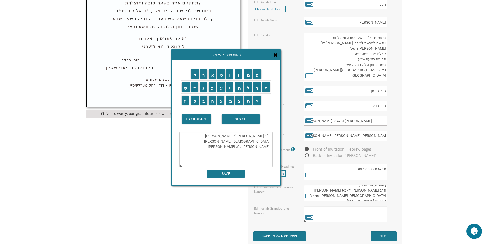
type textarea "ד"ר שלמה וד"ר יעל נוימן הרב משה חיים ע"ה וחיה צביק"
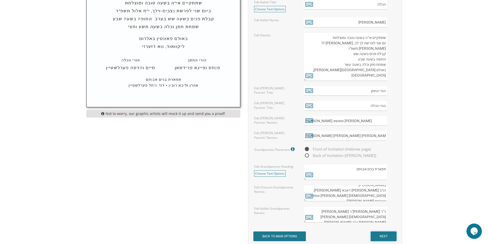
click at [383, 237] on input "NEXT" at bounding box center [384, 237] width 26 height 10
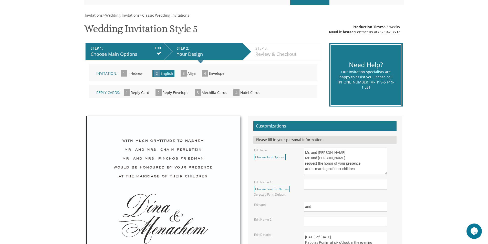
scroll to position [77, 0]
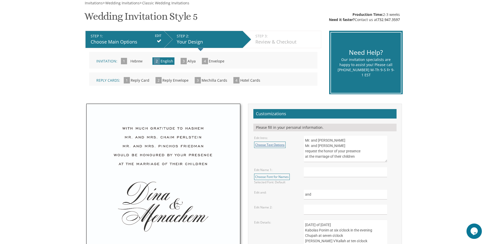
click at [272, 145] on link "Choose Text Options" at bounding box center [270, 145] width 32 height 6
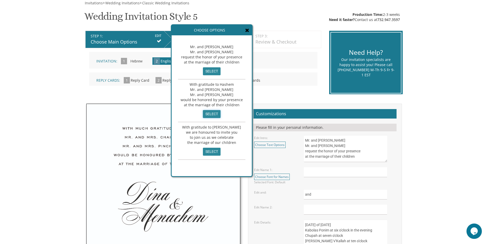
click at [207, 115] on input "select" at bounding box center [212, 114] width 18 height 8
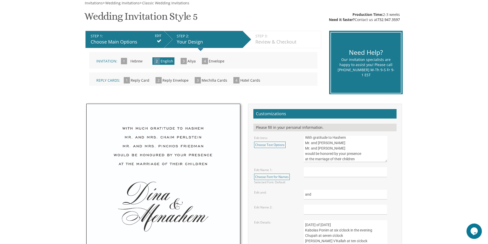
click at [314, 139] on textarea "Mr. and Mrs. Yossi Schwartz Mr. and Mrs. Yaakov Friedman request the honor of y…" at bounding box center [345, 148] width 83 height 27
click at [310, 145] on textarea "Mr. and Mrs. Yossi Schwartz Mr. and Mrs. Yaakov Friedman request the honor of y…" at bounding box center [345, 148] width 83 height 27
drag, startPoint x: 327, startPoint y: 144, endPoint x: 349, endPoint y: 145, distance: 22.1
click at [349, 145] on textarea "Mr. and Mrs. Yossi Schwartz Mr. and Mrs. Yaakov Friedman request the honor of y…" at bounding box center [345, 148] width 83 height 27
click at [310, 149] on textarea "Mr. and Mrs. Yossi Schwartz Mr. and Mrs. Yaakov Friedman request the honor of y…" at bounding box center [345, 148] width 83 height 27
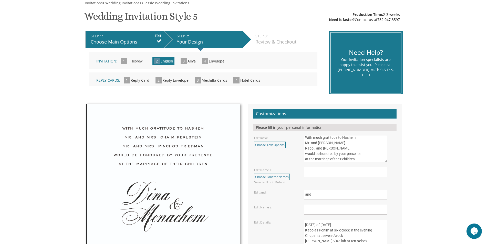
drag, startPoint x: 358, startPoint y: 150, endPoint x: 331, endPoint y: 151, distance: 27.5
click at [331, 151] on textarea "Mr. and Mrs. Yossi Schwartz Mr. and Mrs. Yaakov Friedman request the honor of y…" at bounding box center [345, 148] width 83 height 27
type textarea "With much gratitude to Hashem Mr. and Mrs. Gil Neuman Rabbi. and Mrs. Baruch wo…"
click at [311, 173] on input "text" at bounding box center [345, 172] width 83 height 10
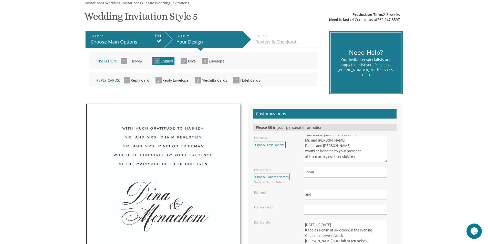
type input "Tsivia"
click at [310, 208] on input "text" at bounding box center [345, 210] width 83 height 10
type input "Aryeh"
click at [274, 174] on link "Choose Font for Names" at bounding box center [272, 177] width 36 height 6
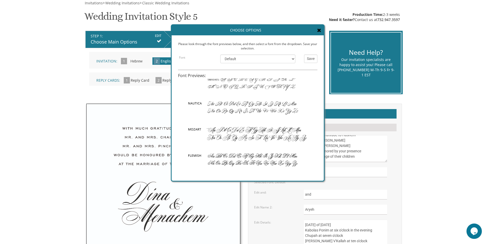
scroll to position [51, 0]
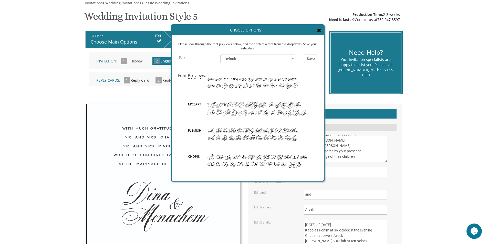
click at [232, 158] on img at bounding box center [247, 161] width 139 height 26
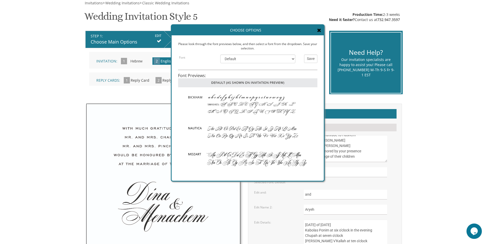
scroll to position [0, 0]
click at [292, 59] on select "Default Bickham Nautica Mozart Flemish Chopin Burgues Empire" at bounding box center [257, 59] width 75 height 9
click at [191, 121] on img at bounding box center [247, 134] width 139 height 26
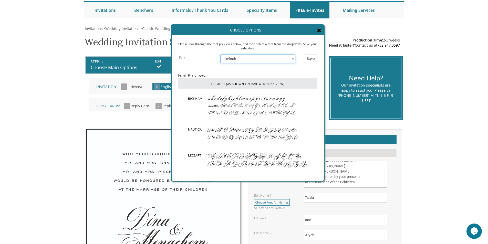
click at [293, 57] on select "Default Bickham Nautica Mozart Flemish Chopin Burgues Empire" at bounding box center [257, 59] width 75 height 9
select select "/store/pc/invitations/FontPreviews/engfonts-19.jpg"
click at [220, 55] on select "Default Bickham Nautica Mozart Flemish Chopin Burgues Empire" at bounding box center [257, 59] width 75 height 9
click at [314, 60] on input "Save" at bounding box center [310, 59] width 13 height 8
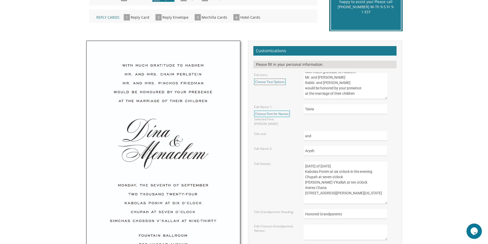
scroll to position [154, 0]
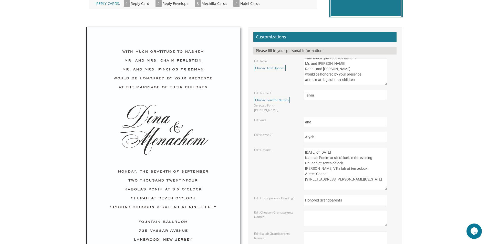
drag, startPoint x: 306, startPoint y: 148, endPoint x: 345, endPoint y: 152, distance: 39.4
click at [345, 152] on textarea "Sunday, the eighth of May, 2016 Kabolas Ponim at six o'clock in the evening Chu…" at bounding box center [345, 168] width 83 height 43
click at [336, 150] on textarea "Sunday, the eighth of May, 2016 Kabolas Ponim at six o'clock in the evening Chu…" at bounding box center [345, 168] width 83 height 43
click at [317, 149] on textarea "Sunday, the eighth of May, 2016 Kabolas Ponim at six o'clock in the evening Chu…" at bounding box center [345, 168] width 83 height 43
click at [270, 66] on link "Choose Text Options" at bounding box center [270, 68] width 32 height 6
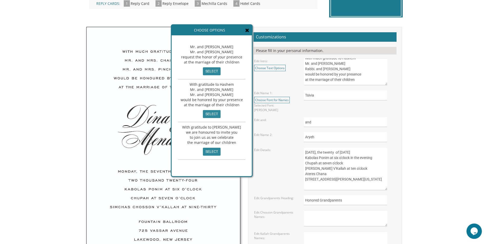
click at [247, 28] on icon at bounding box center [247, 30] width 4 height 5
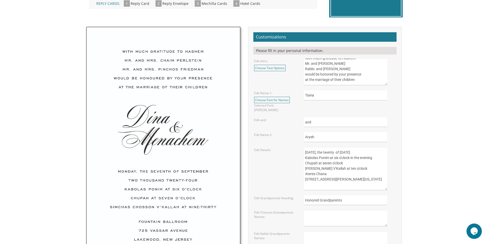
click at [338, 149] on textarea "Sunday, the eighth of May, 2016 Kabolas Ponim at six o'clock in the evening Chu…" at bounding box center [345, 168] width 83 height 43
click at [362, 149] on textarea "Sunday, the eighth of May, 2016 Kabolas Ponim at six o'clock in the evening Chu…" at bounding box center [345, 168] width 83 height 43
click at [378, 149] on textarea "Sunday, the eighth of May, 2016 Kabolas Ponim at six o'clock in the evening Chu…" at bounding box center [345, 168] width 83 height 43
click at [327, 148] on textarea "Sunday, the eighth of May, 2016 Kabolas Ponim at six o'clock in the evening Chu…" at bounding box center [345, 168] width 83 height 43
click at [369, 148] on textarea "Sunday, the eighth of May, 2016 Kabolas Ponim at six o'clock in the evening Chu…" at bounding box center [345, 168] width 83 height 43
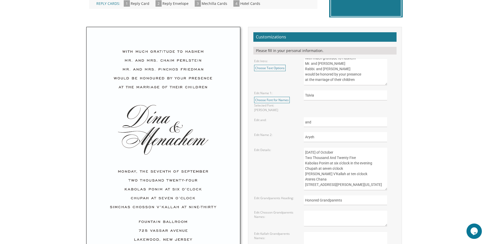
click at [327, 149] on textarea "Sunday, the eighth of May, 2016 Kabolas Ponim at six o'clock in the evening Chu…" at bounding box center [345, 168] width 83 height 43
click at [327, 172] on textarea "Sunday, the eighth of May, 2016 Kabolas Ponim at six o'clock in the evening Chu…" at bounding box center [345, 168] width 83 height 43
drag, startPoint x: 306, startPoint y: 176, endPoint x: 342, endPoint y: 178, distance: 36.7
click at [342, 178] on textarea "Sunday, the eighth of May, 2016 Kabolas Ponim at six o'clock in the evening Chu…" at bounding box center [345, 168] width 83 height 43
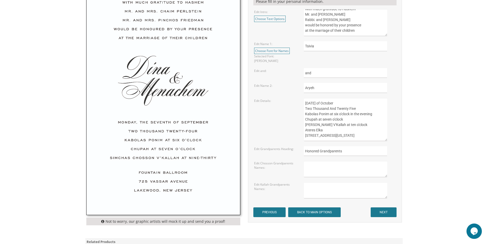
scroll to position [205, 0]
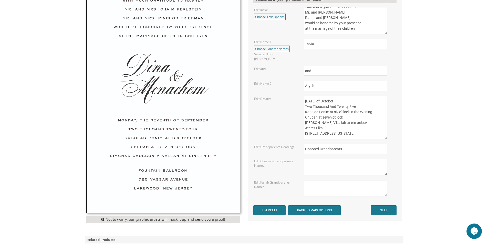
type textarea "Monday, the twenty-seventh of October Two Thousand And Twenty Five Kabolas Poni…"
drag, startPoint x: 345, startPoint y: 143, endPoint x: 304, endPoint y: 147, distance: 41.2
click at [304, 147] on input "Honored Grandparents" at bounding box center [345, 149] width 83 height 10
click at [386, 206] on input "NEXT" at bounding box center [384, 211] width 26 height 10
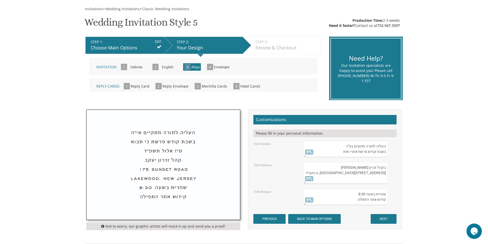
scroll to position [77, 0]
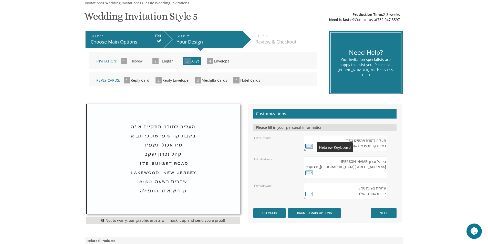
click at [309, 146] on icon at bounding box center [310, 146] width 8 height 7
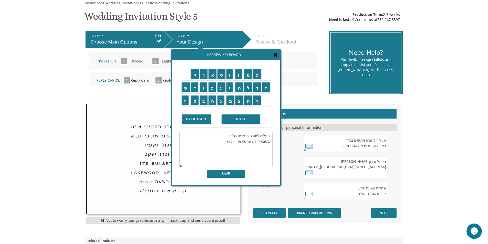
click at [225, 142] on textarea "העליה לתורה תתקיים בס"ד בשבת קודש פרשת אחרי מות" at bounding box center [225, 149] width 93 height 35
click at [247, 89] on input "ל" at bounding box center [249, 87] width 8 height 9
click at [257, 89] on input "ך" at bounding box center [258, 87] width 8 height 9
click at [247, 89] on input "ל" at bounding box center [249, 87] width 8 height 9
click at [256, 89] on input "ך" at bounding box center [258, 87] width 8 height 9
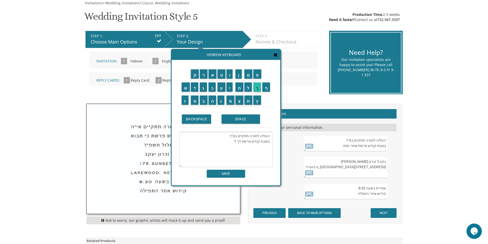
type textarea "העליה לתורה תתקיים בס"ד בשבת קודש פרשת לך לך"
click at [230, 173] on input "SAVE" at bounding box center [226, 174] width 38 height 8
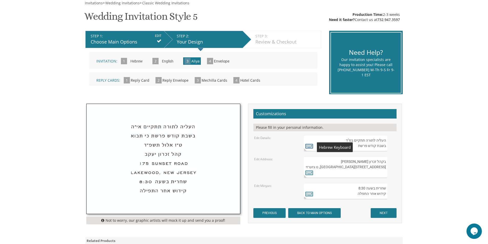
type textarea "העליה לתורה תתקיים בס"ד בשבת קודש פרשת"
click at [308, 145] on icon at bounding box center [310, 146] width 8 height 7
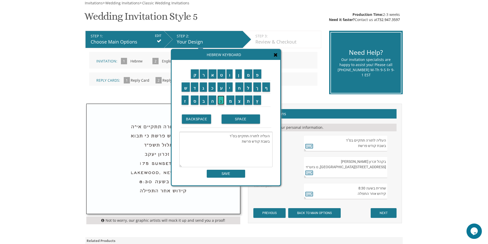
click at [222, 102] on input "נ" at bounding box center [221, 100] width 7 height 9
click at [239, 87] on input "ח" at bounding box center [240, 87] width 8 height 9
type textarea "העליה לתורה תתקיים בס"ד בשבת קודש פרשת נח"
click at [228, 172] on input "SAVE" at bounding box center [226, 174] width 38 height 8
type textarea "העליה לתורה תתקיים בס"ד בשבת קודש פרשת נח"
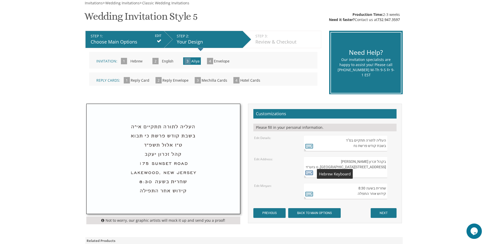
click at [308, 173] on icon at bounding box center [310, 172] width 8 height 7
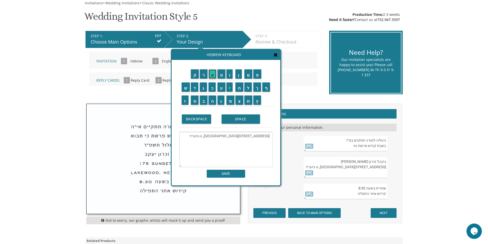
click at [211, 76] on input "א" at bounding box center [213, 73] width 8 height 9
click at [205, 89] on input "ג" at bounding box center [203, 87] width 7 height 9
click at [229, 76] on input "ו" at bounding box center [230, 73] width 6 height 9
click at [195, 88] on input "ד" at bounding box center [195, 87] width 8 height 9
click at [251, 100] on input "ת" at bounding box center [249, 100] width 8 height 9
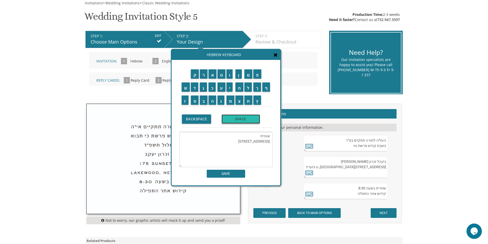
click at [236, 119] on input "SPACE" at bounding box center [241, 119] width 38 height 9
click at [229, 88] on input "י" at bounding box center [230, 87] width 6 height 9
click at [186, 88] on input "ש" at bounding box center [186, 87] width 8 height 9
click at [203, 76] on input "ר" at bounding box center [204, 73] width 8 height 9
click at [213, 75] on input "א" at bounding box center [213, 73] width 8 height 9
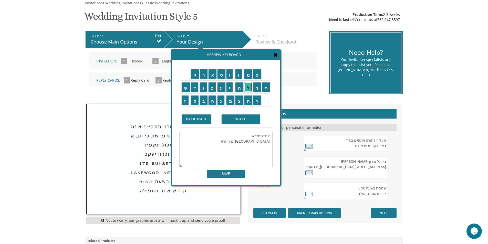
click at [250, 89] on input "ל" at bounding box center [249, 87] width 8 height 9
click at [244, 117] on input "SPACE" at bounding box center [241, 119] width 38 height 9
click at [203, 98] on input "ב" at bounding box center [204, 100] width 8 height 9
click at [202, 76] on input "ר" at bounding box center [204, 73] width 8 height 9
click at [211, 85] on input "כ" at bounding box center [212, 87] width 7 height 9
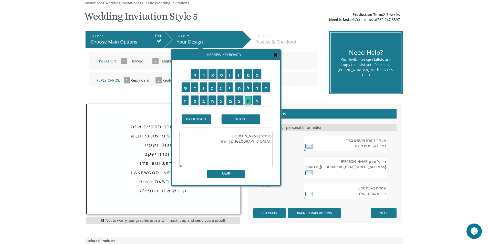
click at [247, 102] on input "ת" at bounding box center [249, 100] width 8 height 9
click at [246, 119] on input "SPACE" at bounding box center [241, 119] width 38 height 9
click at [229, 89] on input "י" at bounding box center [230, 87] width 6 height 9
click at [223, 88] on input "ע" at bounding box center [222, 87] width 8 height 9
click at [193, 77] on input "ק" at bounding box center [195, 73] width 8 height 9
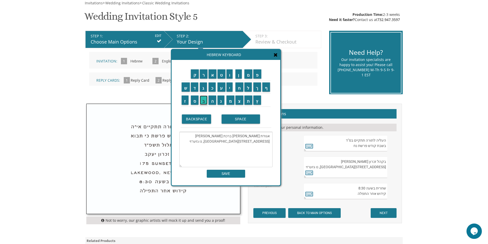
click at [206, 98] on input "ב" at bounding box center [204, 100] width 8 height 9
click at [249, 140] on textarea "אגודת ישראל ברכת יעקב 282 Oak Knoll Road לייקוואוד, נו גזערזי" at bounding box center [225, 149] width 93 height 35
click at [250, 140] on textarea "אגודת ישראל ברכת יעקב 282 Oak Knoll Road לייקוואוד, נו גזערזי" at bounding box center [225, 149] width 93 height 35
drag, startPoint x: 270, startPoint y: 141, endPoint x: 256, endPoint y: 141, distance: 13.3
click at [256, 141] on textarea "אגודת ישראל ברכת יעקב 282 Oak Knoll Road לייקוואוד, נו גזערזי" at bounding box center [225, 149] width 93 height 35
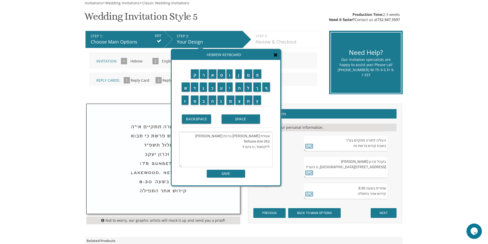
drag, startPoint x: 269, startPoint y: 148, endPoint x: 243, endPoint y: 148, distance: 26.9
click at [243, 148] on textarea "אגודת ישראל ברכת יעקב 262 Terhune Ave לייקוואוד, נו גזערזי" at bounding box center [225, 149] width 93 height 35
click at [268, 148] on textarea "אגודת ישראל ברכת יעקב 262 Terhune Ave Passaic NJ" at bounding box center [225, 149] width 93 height 35
click at [252, 148] on textarea "אגודת ישראל ברכת יעקב 262 Terhune Ave Passaic New Jersey" at bounding box center [225, 149] width 93 height 35
click at [186, 90] on input "ש" at bounding box center [186, 87] width 8 height 9
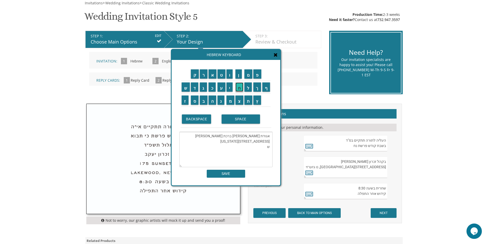
click at [237, 90] on input "ח" at bounding box center [240, 87] width 8 height 9
click at [204, 75] on input "ר" at bounding box center [204, 73] width 8 height 9
click at [228, 87] on input "י" at bounding box center [230, 87] width 6 height 9
click at [248, 100] on input "ת" at bounding box center [249, 100] width 8 height 9
click at [202, 100] on input "ב" at bounding box center [204, 100] width 8 height 9
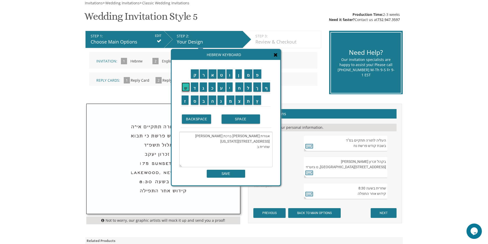
click at [186, 88] on input "ש" at bounding box center [186, 87] width 8 height 9
click at [220, 90] on input "ע" at bounding box center [222, 87] width 8 height 9
click at [215, 98] on input "ה" at bounding box center [213, 100] width 8 height 9
click at [232, 117] on input "SPACE" at bounding box center [241, 119] width 38 height 9
click at [196, 77] on input "ק" at bounding box center [195, 73] width 8 height 9
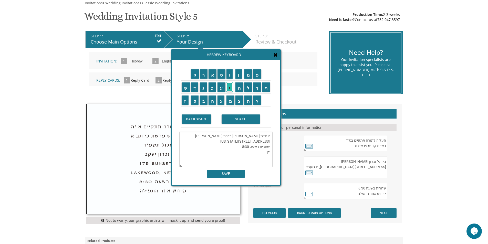
click at [229, 89] on input "י" at bounding box center [230, 87] width 6 height 9
click at [196, 87] on input "ד" at bounding box center [195, 87] width 8 height 9
click at [229, 77] on input "ו" at bounding box center [230, 73] width 6 height 9
click at [187, 90] on input "ש" at bounding box center [186, 87] width 8 height 9
click at [244, 124] on td "SPACE" at bounding box center [245, 119] width 51 height 17
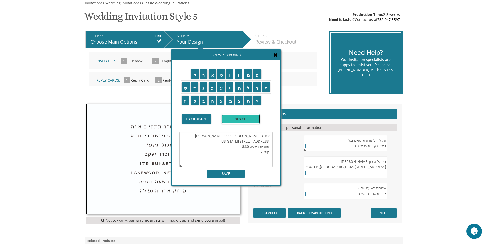
click at [245, 121] on input "SPACE" at bounding box center [241, 119] width 38 height 9
click at [212, 73] on input "א" at bounding box center [213, 73] width 8 height 9
click at [237, 90] on input "ח" at bounding box center [240, 87] width 8 height 9
click at [204, 75] on input "ר" at bounding box center [204, 73] width 8 height 9
click at [237, 121] on input "SPACE" at bounding box center [241, 119] width 38 height 9
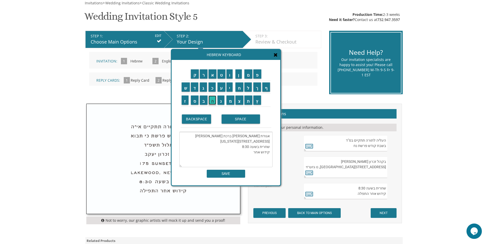
click at [213, 100] on input "ה" at bounding box center [213, 100] width 8 height 9
click at [250, 101] on input "ת" at bounding box center [249, 100] width 8 height 9
click at [257, 74] on input "פ" at bounding box center [258, 73] width 8 height 9
click at [230, 85] on input "י" at bounding box center [230, 87] width 6 height 9
click at [247, 87] on input "ל" at bounding box center [249, 87] width 8 height 9
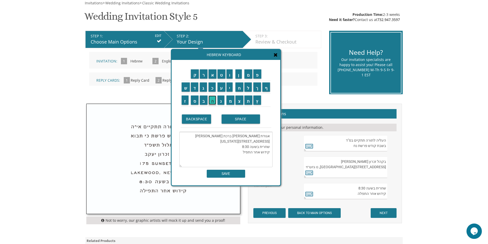
click at [212, 100] on input "ה" at bounding box center [213, 100] width 8 height 9
click at [242, 141] on textarea "אגודת ישראל ברכת יעקב 262 Terhune Ave Passaic, New Jersey שחרית בשעה 8:30 קידוש…" at bounding box center [225, 149] width 93 height 35
type textarea "אגודת ישראל ברכת יעקב 262 Terhune Ave Passaic, New Jersey שחרית בשעה 8:30 קידוש…"
click at [228, 172] on input "SAVE" at bounding box center [226, 174] width 38 height 8
type textarea "אגודת ישראל ברכת יעקב 262 Terhune Ave Passaic, New Jersey שחרית בשעה 8:30 קידוש…"
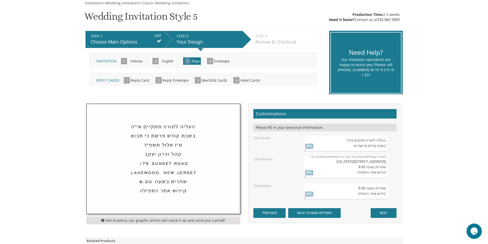
scroll to position [0, 0]
click at [306, 172] on icon at bounding box center [310, 172] width 8 height 7
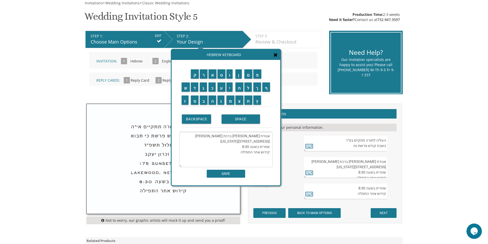
click at [269, 142] on textarea "אגודת ישראל ברכת יעקב 262 Terhune Ave Passaic, New Jersey שחרית בשעה 8:30 קידוש…" at bounding box center [225, 149] width 93 height 35
click at [264, 142] on textarea "אגודת ישראל ברכת יעקב 262 Terhune Ave Passaic, New Jersey שחרית בשעה 8:30 קידוש…" at bounding box center [225, 149] width 93 height 35
click at [247, 139] on textarea "אגודת ישראל ברכת יעקב Terhune Ave Passaic, New Jersey שחרית בשעה 8:30 קידוש אחר…" at bounding box center [225, 149] width 93 height 35
click at [234, 145] on textarea "אגודת ישראל ברכת יעקב Terhune Ave Passaic, New Jersey שחרית בשעה 8:30 קידוש אחר…" at bounding box center [225, 149] width 93 height 35
click at [229, 137] on textarea "אגודת ישראל ברכת יעקב Terhune Ave Passaic, New Jersey שחרית בשעה 8:30 קידוש אחר…" at bounding box center [225, 149] width 93 height 35
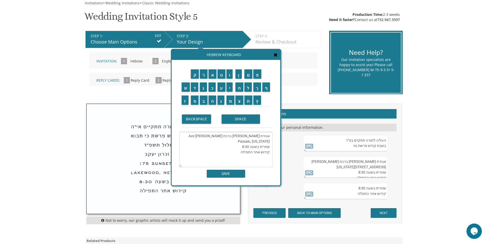
click at [245, 140] on textarea "אגודת ישראל ברכת יעקב Terhune Ave Passaic, New Jersey שחרית בשעה 8:30 קידוש אחר…" at bounding box center [225, 149] width 93 height 35
click at [271, 142] on textarea "אגודת ישראל ברכת יעקב Terhune Ave Passaic, New Jersey שחרית בשעה 8:30 קידוש אחר…" at bounding box center [225, 149] width 93 height 35
click at [250, 142] on textarea "אגודת ישראל ברכת יעקב Terhune Ave Passaic, New Jersey שחרית בשעה 8:30 קידוש אחר…" at bounding box center [225, 149] width 93 height 35
click at [271, 141] on textarea "אגודת ישראל ברכת יעקב Terhune Ave Passaic, New Jersey שחרית בשעה 8:30 קידוש אחר…" at bounding box center [225, 149] width 93 height 35
click at [267, 141] on textarea "אגודת ישראל ברכת יעקב 262Terhune Ave Passaic, New Jersey שחרית בשעה 8:30 קידוש …" at bounding box center [225, 149] width 93 height 35
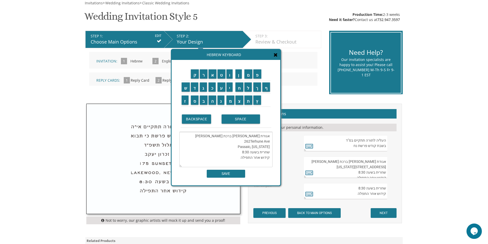
click at [250, 143] on textarea "אגודת ישראל ברכת יעקב 262Terhune Ave Passaic, New Jersey שחרית בשעה 8:30 קידוש …" at bounding box center [225, 149] width 93 height 35
drag, startPoint x: 260, startPoint y: 142, endPoint x: 241, endPoint y: 140, distance: 19.8
click at [241, 140] on textarea "אגודת ישראל ברכת יעקב 262 Terhune Ave Passaic, New Jersey שחרית בשעה 8:30 קידוש…" at bounding box center [225, 149] width 93 height 35
click at [270, 142] on textarea "אגודת ישראל ברכת יעקב 262 Passaic, New Jersey שחרית בשעה 8:30 קידוש אחר התפילה" at bounding box center [225, 149] width 93 height 35
paste textarea "Terhune Ave"
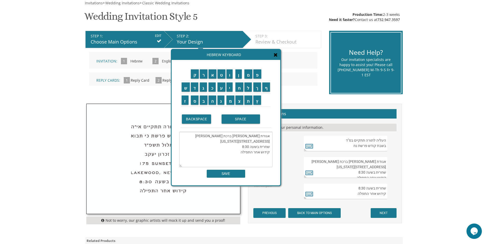
drag, startPoint x: 243, startPoint y: 141, endPoint x: 261, endPoint y: 144, distance: 18.7
click at [261, 144] on textarea "אגודת ישראל ברכת יעקב 262 Terhune Ave Passaic, New Jersey שחרית בשעה 8:30 קידוש…" at bounding box center [225, 149] width 93 height 35
click at [270, 154] on textarea "אגודת ישראל ברכת יעקב 262 Terhune Ave Passaic, New Jersey שחרית בשעה 8:30 קידוש…" at bounding box center [225, 149] width 93 height 35
click at [248, 142] on textarea "אגודת ישראל ברכת יעקב 262 Terhune Ave Passaic, New Jersey שחרית בשעה 8:30 קידוש…" at bounding box center [225, 149] width 93 height 35
type textarea "אגודת ישראל ברכת יעקב 262 Terhune Ave Passaic, New Jersey שחרית בשעה 8:30 קידוש…"
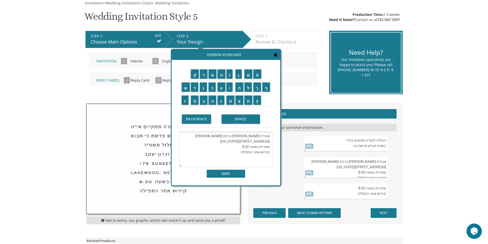
click at [242, 178] on div "ק ר א ט ו ן ם פ ש ד ג כ ע י ח ל" at bounding box center [226, 123] width 109 height 126
click at [221, 173] on input "SAVE" at bounding box center [226, 174] width 38 height 8
type textarea "אגודת ישראל ברכת יעקב 262 Terhune Ave Passaic, New Jersey שחרית בשעה 8:30 קידוש…"
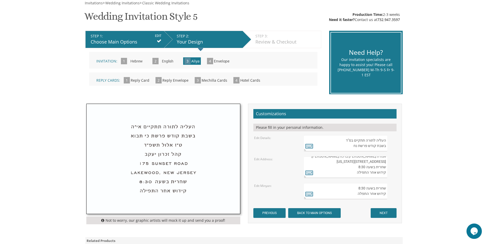
scroll to position [16, 0]
click at [379, 212] on input "NEXT" at bounding box center [384, 213] width 26 height 10
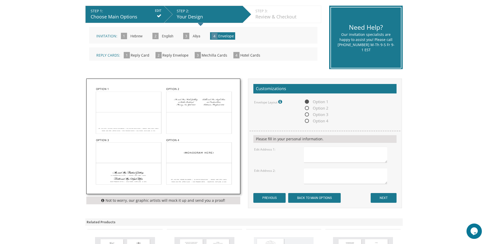
scroll to position [103, 0]
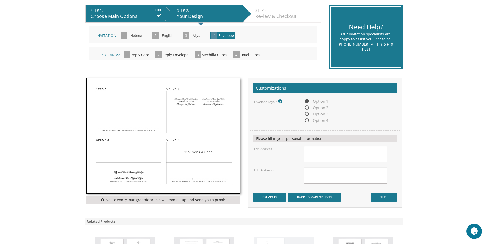
click at [139, 122] on img at bounding box center [164, 135] width 154 height 115
click at [335, 152] on textarea at bounding box center [345, 154] width 83 height 16
click at [324, 149] on textarea "[STREET_ADDRESS][US_STATE]" at bounding box center [345, 154] width 83 height 16
type textarea "[STREET_ADDRESS][US_STATE]"
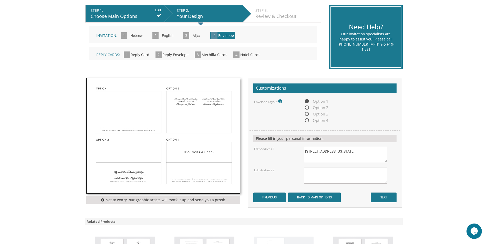
click at [316, 171] on textarea at bounding box center [345, 176] width 83 height 16
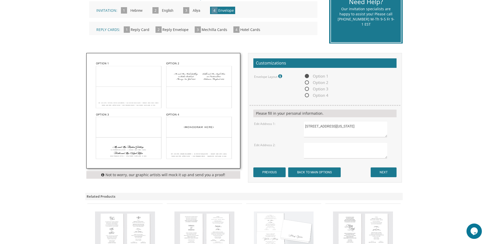
scroll to position [128, 0]
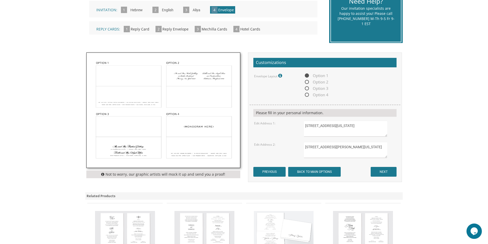
type textarea "[STREET_ADDRESS][PERSON_NAME][US_STATE]"
click at [305, 134] on textarea "[STREET_ADDRESS][US_STATE]" at bounding box center [345, 129] width 83 height 16
type textarea "[STREET_ADDRESS][US_STATE]"
click at [383, 172] on input "NEXT" at bounding box center [384, 172] width 26 height 10
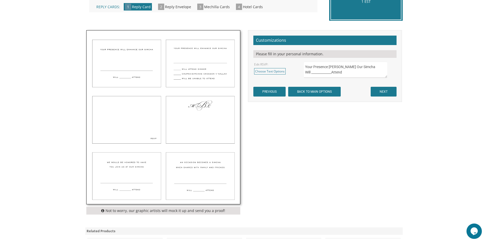
scroll to position [154, 0]
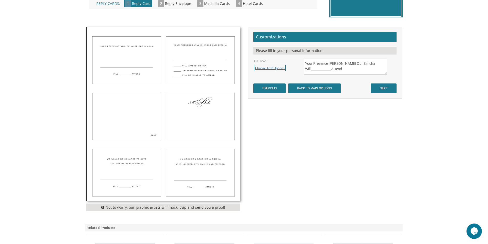
click at [271, 68] on link "Choose Text Options" at bounding box center [270, 68] width 32 height 6
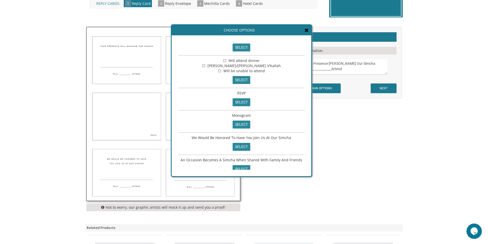
scroll to position [21, 0]
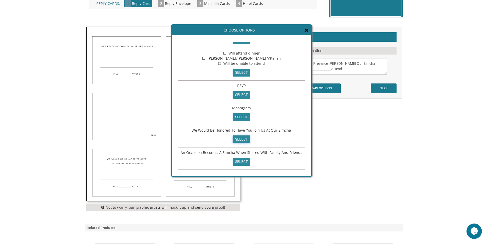
click at [242, 137] on input "select" at bounding box center [242, 140] width 18 height 8
type textarea "We Would Be Honored To Have You Join Us At Our Simcha"
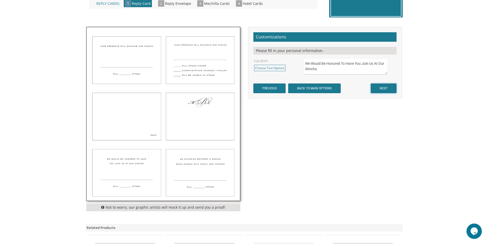
click at [381, 88] on input "NEXT" at bounding box center [384, 89] width 26 height 10
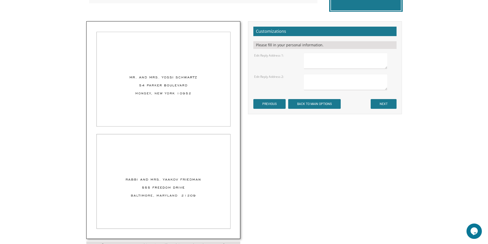
scroll to position [154, 0]
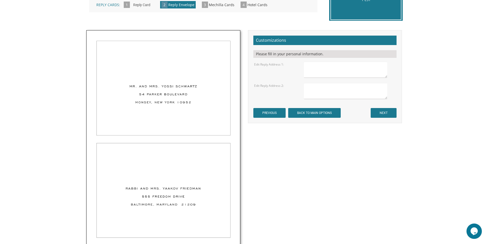
click at [315, 70] on textarea at bounding box center [345, 70] width 83 height 16
type textarea "6120 Benhurst Road Baltimore, Maryland 21209"
click at [328, 88] on textarea at bounding box center [345, 91] width 83 height 16
click at [332, 95] on textarea "350 Rutherford Boulevard Clifton, New Jersy 07014" at bounding box center [345, 91] width 83 height 16
type textarea "350 Rutherford Boulevard Clifton, New Jersey 07014"
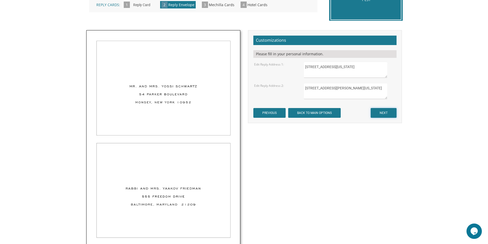
click at [376, 110] on input "NEXT" at bounding box center [384, 113] width 26 height 10
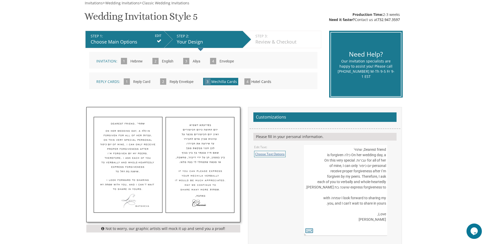
click at [277, 155] on link "Choose Text Options" at bounding box center [270, 154] width 32 height 6
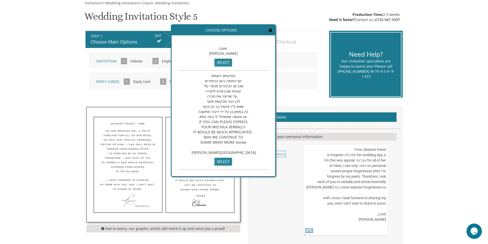
scroll to position [75, 0]
click at [217, 160] on input "select" at bounding box center [224, 162] width 18 height 8
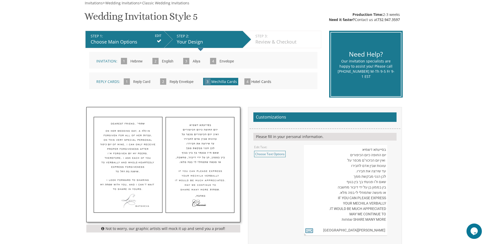
scroll to position [16, 0]
click at [265, 153] on link "Choose Text Options" at bounding box center [270, 154] width 32 height 6
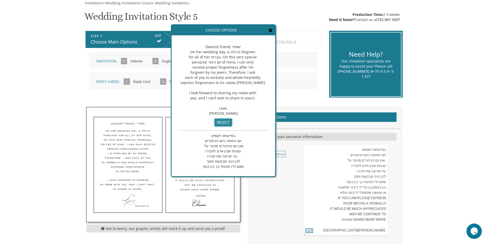
click at [217, 126] on input "select" at bounding box center [224, 123] width 18 height 8
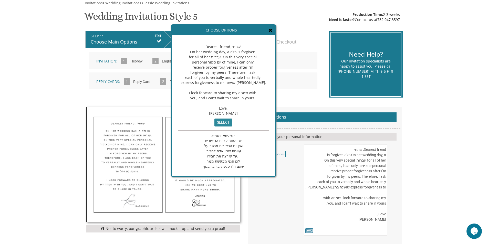
scroll to position [0, 0]
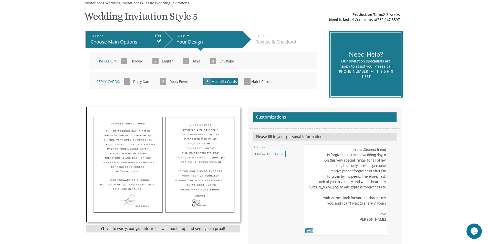
click at [144, 177] on img at bounding box center [164, 164] width 154 height 115
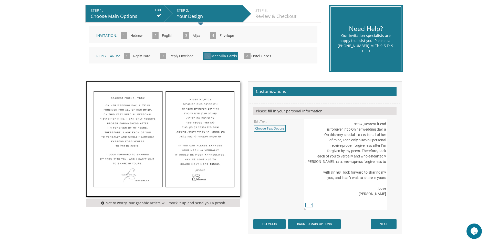
drag, startPoint x: 375, startPoint y: 196, endPoint x: 386, endPoint y: 196, distance: 10.5
click at [386, 196] on textarea "Dearest friend, שתחי' On her wedding day, a כלה is forgiven for all of her עברו…" at bounding box center [345, 165] width 83 height 92
drag, startPoint x: 350, startPoint y: 162, endPoint x: 327, endPoint y: 162, distance: 22.6
click at [327, 162] on textarea "Dearest friend, שתחי' On her wedding day, a כלה is forgiven for all of her עברו…" at bounding box center [345, 165] width 83 height 92
type textarea "Dearest friend, שתחי' On her wedding day, a כלה is forgiven for all of her עברו…"
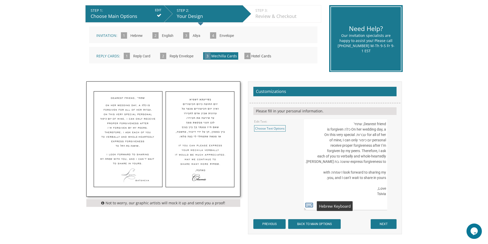
click at [307, 202] on icon at bounding box center [310, 205] width 8 height 7
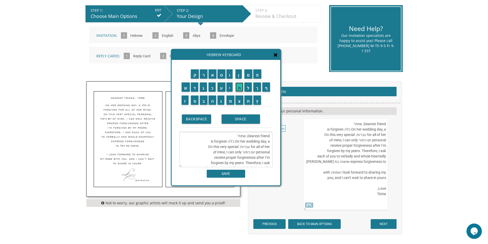
click at [238, 89] on input "ח" at bounding box center [240, 87] width 8 height 9
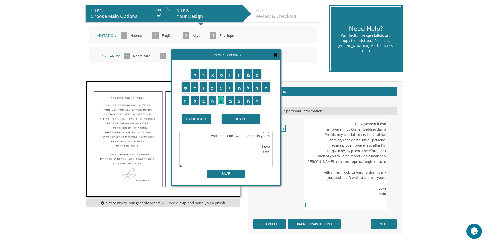
click at [222, 99] on input "נ" at bounding box center [221, 100] width 7 height 9
click at [212, 98] on input "ה" at bounding box center [213, 100] width 8 height 9
click at [239, 116] on input "SPACE" at bounding box center [241, 119] width 38 height 9
click at [240, 102] on input "צ" at bounding box center [240, 100] width 8 height 9
click at [201, 101] on input "ב" at bounding box center [204, 100] width 8 height 9
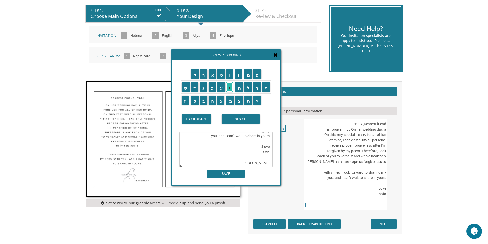
click at [231, 90] on input "י" at bounding box center [230, 87] width 6 height 9
click at [212, 102] on input "ה" at bounding box center [213, 100] width 8 height 9
click at [240, 117] on input "SPACE" at bounding box center [241, 119] width 38 height 9
click at [204, 101] on input "ב" at bounding box center [204, 100] width 8 height 9
click at [250, 99] on input "ת" at bounding box center [249, 100] width 8 height 9
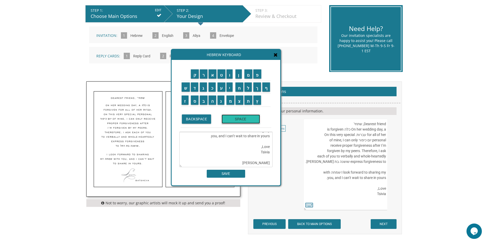
click at [246, 117] on input "SPACE" at bounding box center [241, 119] width 38 height 9
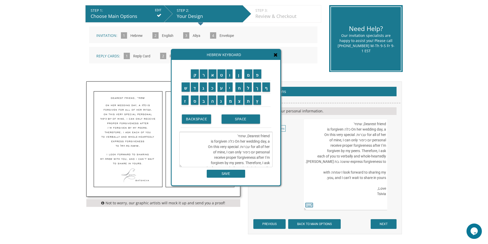
scroll to position [26, 0]
drag, startPoint x: 234, startPoint y: 149, endPoint x: 210, endPoint y: 147, distance: 23.2
click at [210, 147] on textarea "Dearest friend, שתחי' On her wedding day, a כלה is forgiven for all of her עברו…" at bounding box center [225, 149] width 93 height 35
click at [248, 163] on textarea "Dearest friend, שתחי' On her wedding day, a כלה is forgiven for all of her עברו…" at bounding box center [225, 149] width 93 height 35
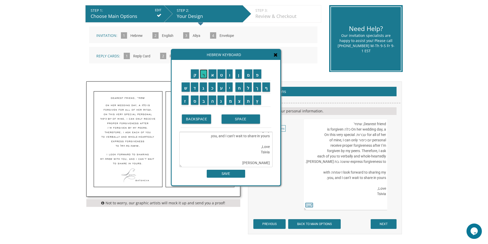
click at [203, 77] on input "ר" at bounding box center [204, 73] width 8 height 9
click at [238, 87] on input "ח" at bounding box center [240, 87] width 8 height 9
click at [247, 87] on input "ל" at bounding box center [249, 87] width 8 height 9
click at [236, 119] on input "SPACE" at bounding box center [241, 119] width 38 height 9
click at [248, 89] on input "ל" at bounding box center [249, 87] width 8 height 9
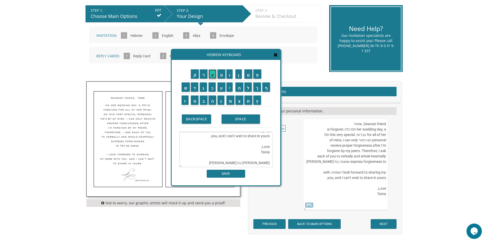
click at [210, 77] on input "א" at bounding box center [213, 73] width 8 height 9
click at [213, 101] on input "ה" at bounding box center [213, 100] width 8 height 9
drag, startPoint x: 234, startPoint y: 164, endPoint x: 264, endPoint y: 162, distance: 29.5
click at [262, 162] on textarea "Dearest friend, שתחי' On her wedding day, a כלה is forgiven for all of her עברו…" at bounding box center [225, 149] width 93 height 35
drag, startPoint x: 264, startPoint y: 162, endPoint x: 268, endPoint y: 162, distance: 3.8
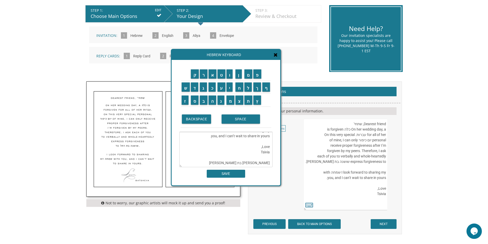
click at [268, 162] on textarea "Dearest friend, שתחי' On her wedding day, a כלה is forgiven for all of her עברו…" at bounding box center [225, 149] width 93 height 35
drag, startPoint x: 269, startPoint y: 164, endPoint x: 233, endPoint y: 164, distance: 36.4
click at [233, 164] on textarea "Dearest friend, שתחי' On her wedding day, a כלה is forgiven for all of her עברו…" at bounding box center [225, 149] width 93 height 35
click at [234, 148] on textarea "Dearest friend, שתחי' On her wedding day, a כלה is forgiven for all of her עברו…" at bounding box center [225, 149] width 93 height 35
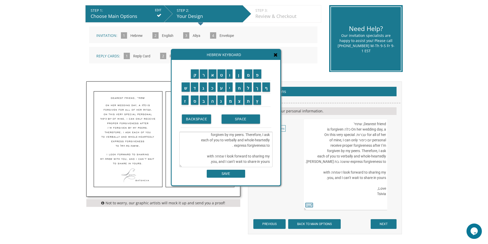
paste textarea "חנה צביה בת רחל לאה"
click at [250, 142] on textarea "Dearest friend, שתחי' On her wedding day, a כלה is forgiven for all of her עברו…" at bounding box center [225, 149] width 93 height 35
click at [233, 145] on textarea "Dearest friend, שתחי' On her wedding day, a כלה is forgiven for all of her עברו…" at bounding box center [225, 149] width 93 height 35
type textarea "Dearest friend, שתחי' On her wedding day, a כלה is forgiven for all of her עברו…"
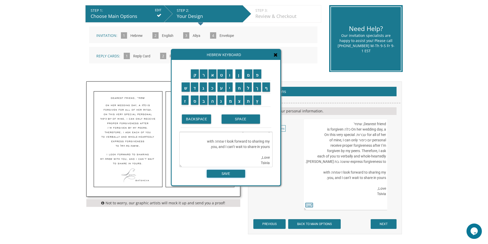
click at [224, 172] on input "SAVE" at bounding box center [226, 174] width 38 height 8
type textarea "Dearest friend, שתחי' On her wedding day, a כלה is forgiven for all of her עברו…"
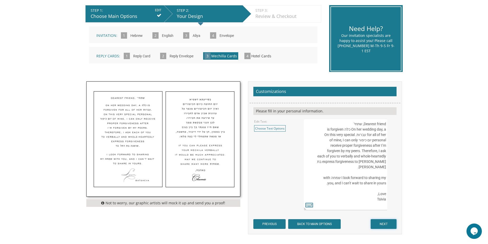
click at [382, 223] on input "NEXT" at bounding box center [384, 224] width 26 height 10
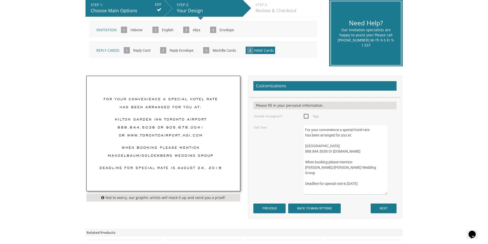
scroll to position [128, 0]
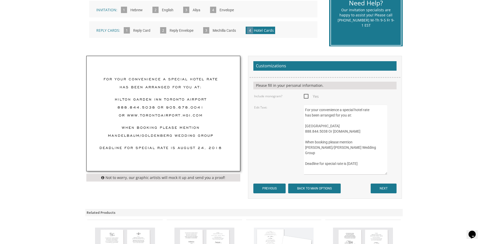
drag, startPoint x: 305, startPoint y: 149, endPoint x: 325, endPoint y: 149, distance: 20.0
click at [325, 149] on textarea "For your convenience a special hotel rate has been arranged for you at: [GEOGRA…" at bounding box center [345, 140] width 83 height 70
drag, startPoint x: 305, startPoint y: 126, endPoint x: 359, endPoint y: 128, distance: 54.9
click at [359, 128] on textarea "For your convenience a special hotel rate has been arranged for you at: [GEOGRA…" at bounding box center [345, 140] width 83 height 70
drag, startPoint x: 356, startPoint y: 156, endPoint x: 346, endPoint y: 155, distance: 10.3
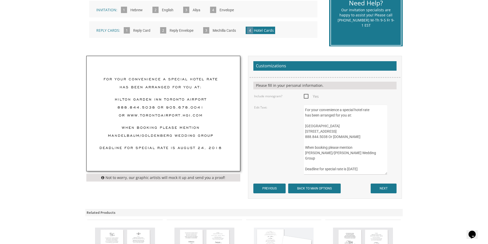
click at [346, 155] on textarea "For your convenience a special hotel rate has been arranged for you at: [GEOGRA…" at bounding box center [345, 140] width 83 height 70
click at [346, 133] on textarea "For your convenience a special hotel rate has been arranged for you at: [GEOGRA…" at bounding box center [345, 140] width 83 height 70
drag, startPoint x: 373, startPoint y: 160, endPoint x: 348, endPoint y: 159, distance: 25.2
click at [348, 159] on textarea "For your convenience a special hotel rate has been arranged for you at: [GEOGRA…" at bounding box center [345, 140] width 83 height 70
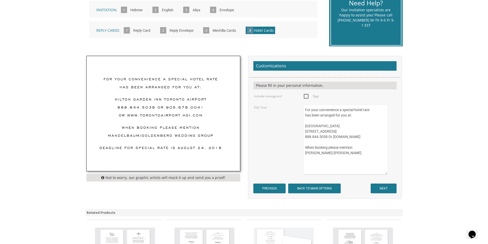
scroll to position [0, 0]
drag, startPoint x: 379, startPoint y: 138, endPoint x: 308, endPoint y: 140, distance: 71.1
click at [312, 140] on textarea "For your convenience a special hotel rate has been arranged for you at: [GEOGRA…" at bounding box center [345, 140] width 83 height 70
click at [380, 136] on textarea "For your convenience a special hotel rate has been arranged for you at: [GEOGRA…" at bounding box center [345, 140] width 83 height 70
drag, startPoint x: 379, startPoint y: 136, endPoint x: 303, endPoint y: 136, distance: 76.1
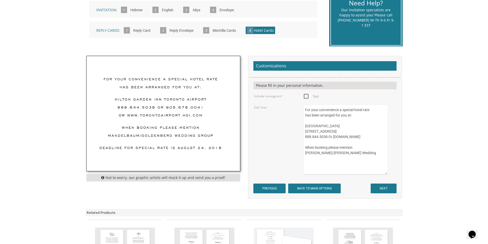
click at [303, 136] on div "For your convenience a special hotel rate has been arranged for you at: [GEOGRA…" at bounding box center [349, 140] width 99 height 70
click at [349, 155] on textarea "For your convenience a special hotel rate has been arranged for you at: [GEOGRA…" at bounding box center [345, 140] width 83 height 70
click at [310, 139] on textarea "For your convenience a special hotel rate has been arranged for you at: [GEOGRA…" at bounding box center [345, 140] width 83 height 70
click at [305, 135] on textarea "For your convenience a special hotel rate has been arranged for you at: [GEOGRA…" at bounding box center [345, 140] width 83 height 70
click at [345, 153] on textarea "For your convenience a special hotel rate has been arranged for you at: [GEOGRA…" at bounding box center [345, 140] width 83 height 70
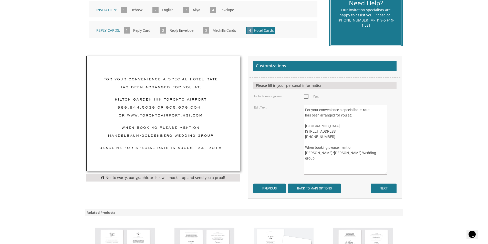
type textarea "For your convenience a special hotel rate has been arranged for you at: [GEOGRA…"
click at [381, 188] on input "NEXT" at bounding box center [384, 189] width 26 height 10
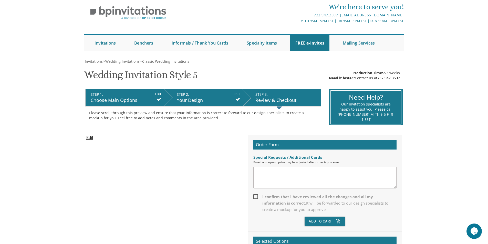
scroll to position [51, 0]
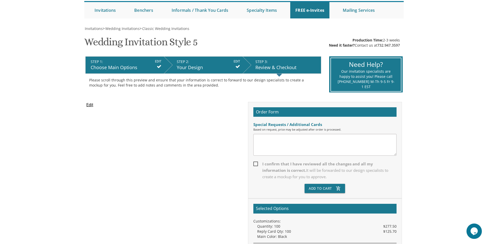
click at [255, 163] on span "I confirm that I have reviewed all the changes and all my information is correc…" at bounding box center [325, 170] width 143 height 19
click at [255, 163] on input "I confirm that I have reviewed all the changes and all my information is correc…" at bounding box center [255, 163] width 3 height 3
click at [255, 163] on span "I confirm that I have reviewed all the changes and all my information is correc…" at bounding box center [325, 170] width 143 height 19
click at [255, 163] on input "I confirm that I have reviewed all the changes and all my information is correc…" at bounding box center [255, 163] width 3 height 3
click at [255, 164] on span "I confirm that I have reviewed all the changes and all my information is correc…" at bounding box center [325, 170] width 143 height 19
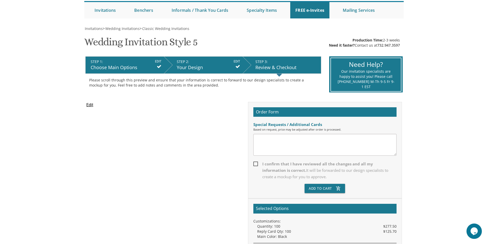
click at [255, 164] on input "I confirm that I have reviewed all the changes and all my information is correc…" at bounding box center [255, 163] width 3 height 3
checkbox input "true"
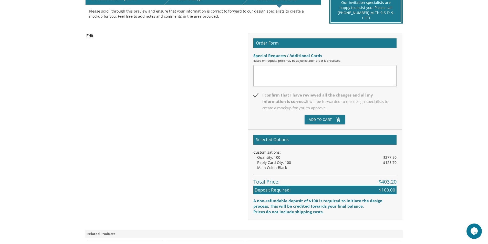
scroll to position [128, 0]
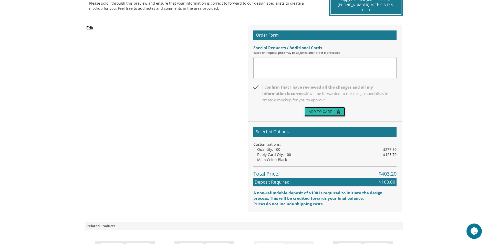
click at [326, 111] on button "Add To Cart add_shopping_cart" at bounding box center [325, 111] width 41 height 9
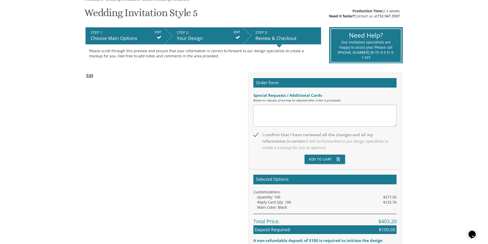
scroll to position [77, 0]
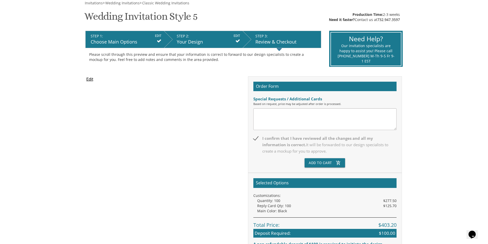
click at [274, 109] on textarea at bounding box center [325, 119] width 143 height 22
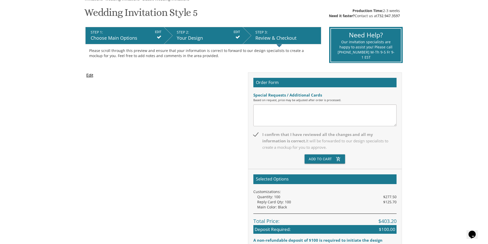
scroll to position [31, 0]
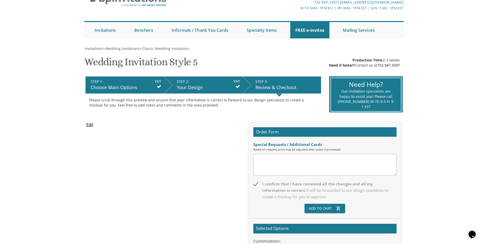
click at [92, 126] on input "Edit" at bounding box center [89, 125] width 7 height 6
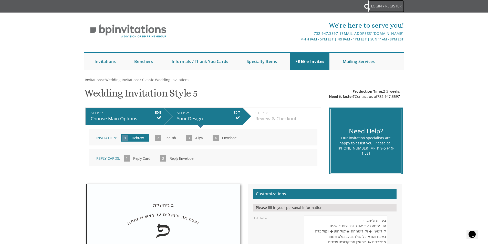
click at [387, 4] on link "Login / Register" at bounding box center [387, 6] width 36 height 12
click at [384, 4] on link "Login / Register" at bounding box center [387, 6] width 36 height 12
click at [372, 6] on link "Login / Register" at bounding box center [387, 6] width 36 height 12
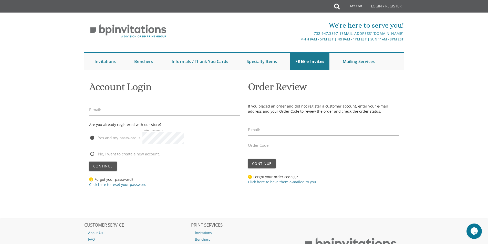
click at [100, 109] on label "E-mail:" at bounding box center [95, 109] width 12 height 5
click at [94, 104] on div "E-mail:" at bounding box center [164, 111] width 151 height 14
click at [105, 109] on input "email" at bounding box center [164, 110] width 151 height 12
type input "arkitektz8@gmail.com"
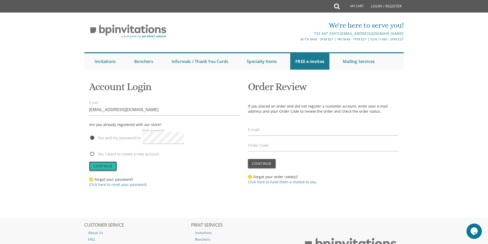
click at [103, 168] on span "Continue" at bounding box center [102, 166] width 19 height 5
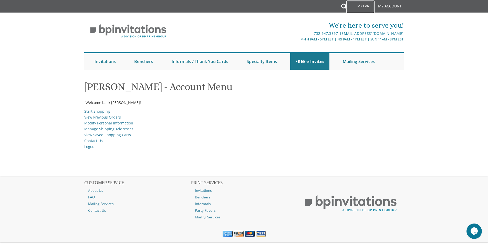
click at [365, 5] on link "My Cart" at bounding box center [361, 7] width 28 height 13
click at [361, 4] on link "My Cart" at bounding box center [361, 7] width 28 height 13
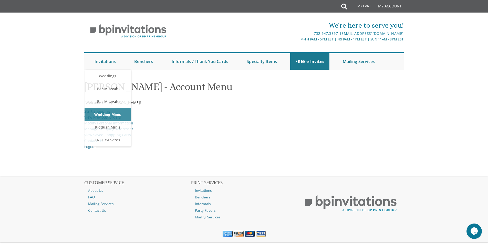
click at [173, 148] on li "Logout" at bounding box center [244, 147] width 320 height 6
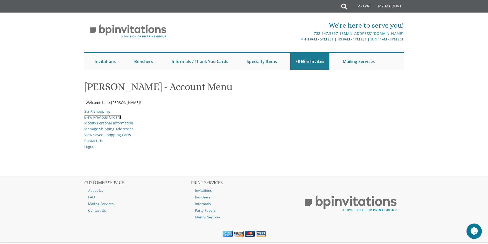
click at [89, 117] on link "View Previous Orders" at bounding box center [102, 117] width 37 height 5
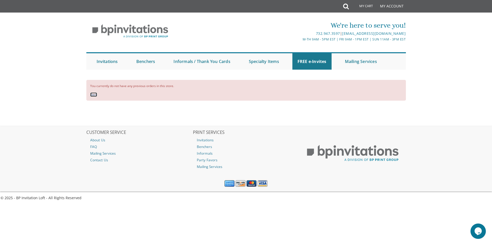
click at [93, 94] on link "Back" at bounding box center [93, 95] width 7 height 4
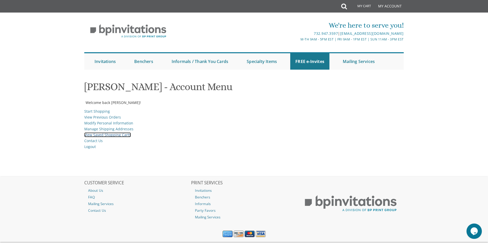
click at [97, 134] on link "View Saved Shopping Carts" at bounding box center [107, 135] width 47 height 5
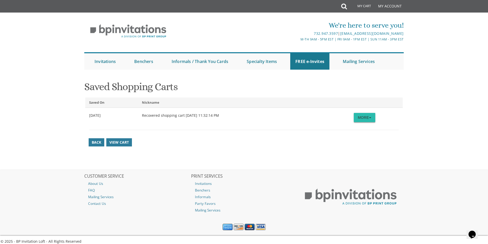
click at [369, 117] on button "More" at bounding box center [365, 117] width 22 height 9
click at [361, 118] on button "More" at bounding box center [365, 117] width 22 height 9
click at [353, 126] on link "Restore" at bounding box center [355, 127] width 41 height 7
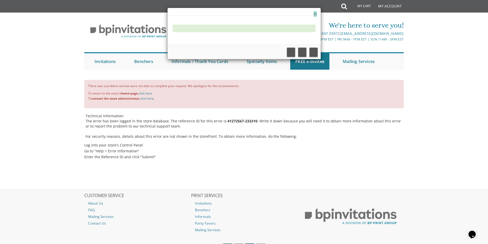
click at [315, 13] on button "×" at bounding box center [315, 13] width 3 height 5
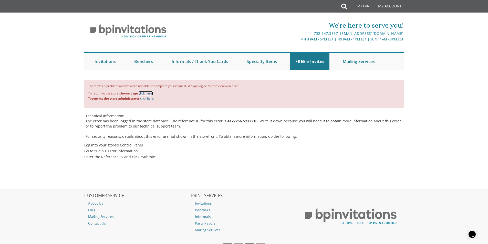
click at [149, 91] on link "click here." at bounding box center [146, 93] width 14 height 4
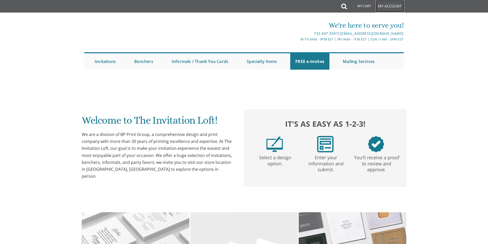
click at [384, 4] on link "My Account" at bounding box center [390, 6] width 29 height 12
click at [385, 6] on link "My Account" at bounding box center [390, 6] width 29 height 12
